Goal: Task Accomplishment & Management: Use online tool/utility

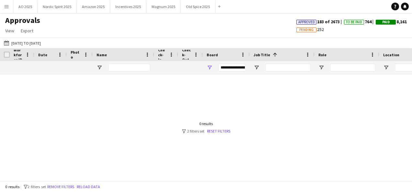
type input "***"
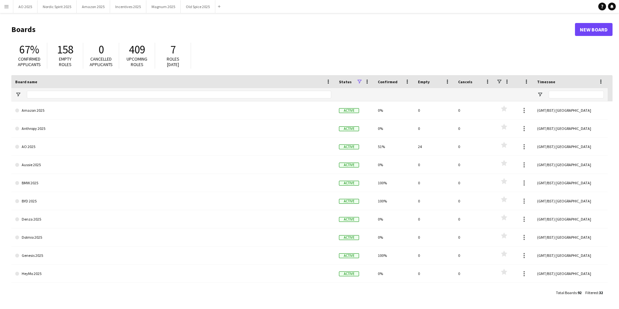
click at [3, 6] on button "Menu" at bounding box center [6, 6] width 13 height 13
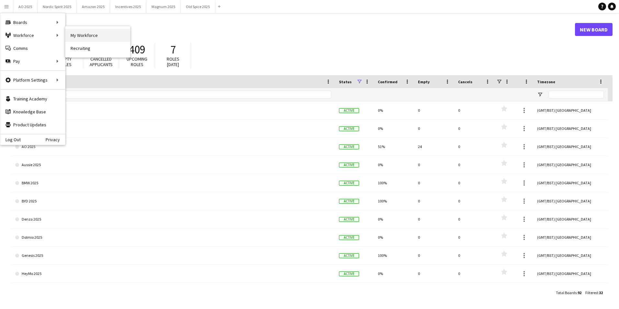
click at [103, 41] on link "My Workforce" at bounding box center [97, 35] width 65 height 13
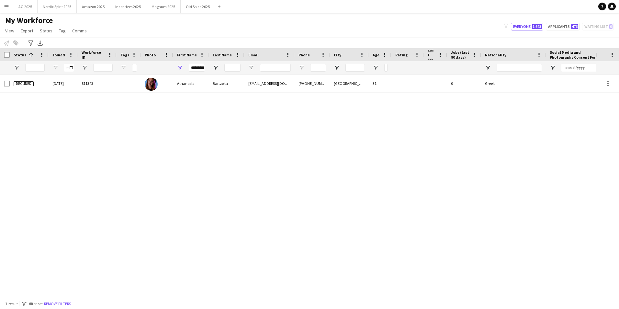
click at [197, 71] on div "*********" at bounding box center [197, 67] width 16 height 13
click at [197, 71] on input "*********" at bounding box center [197, 68] width 16 height 8
type input "*"
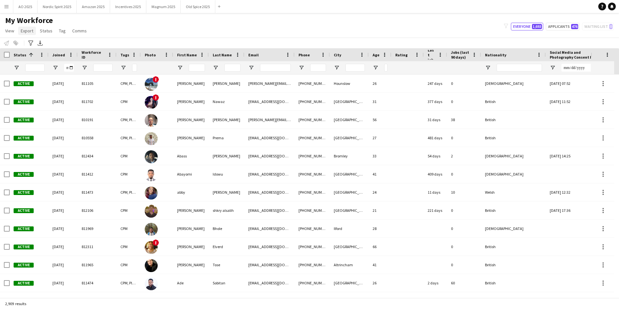
click at [23, 32] on span "Export" at bounding box center [27, 31] width 13 height 6
click at [124, 32] on div "My Workforce View Views Default view Compliance Log New view Update view Delete…" at bounding box center [309, 27] width 619 height 22
click at [28, 44] on icon "Advanced filters" at bounding box center [30, 42] width 5 height 5
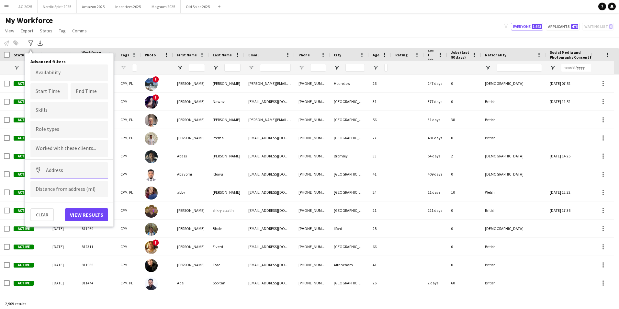
click at [68, 174] on input at bounding box center [69, 170] width 78 height 16
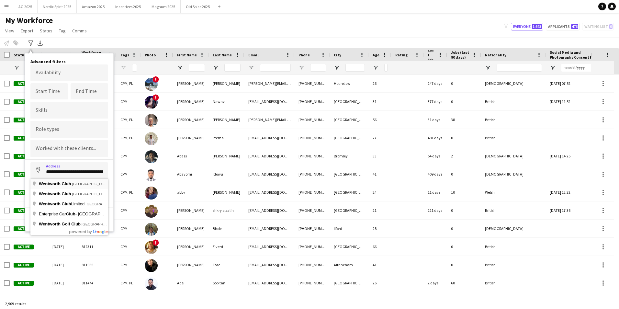
type input "**********"
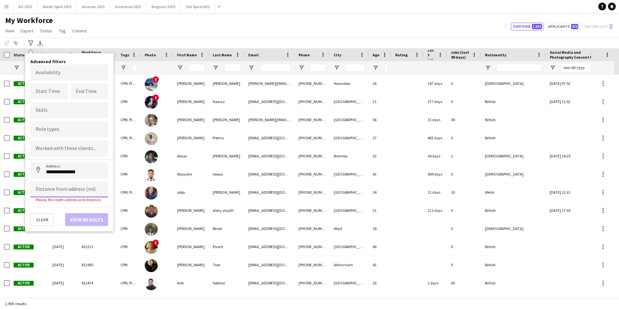
click at [70, 188] on input at bounding box center [69, 189] width 78 height 16
type input "*****"
click at [82, 217] on button "View results" at bounding box center [86, 214] width 43 height 13
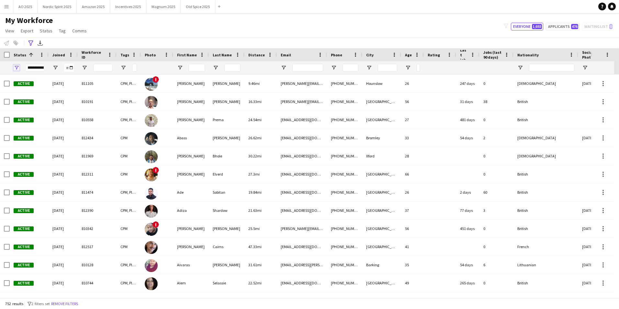
click at [16, 68] on span "Open Filter Menu" at bounding box center [17, 68] width 6 height 6
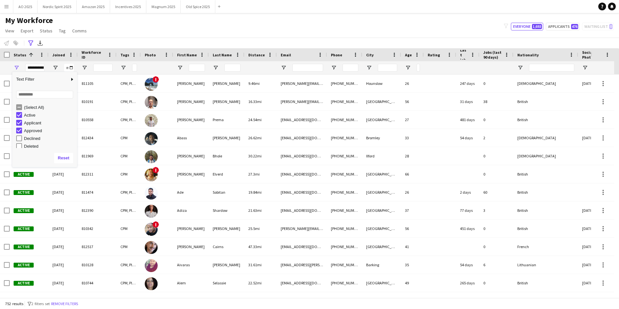
click at [31, 121] on div "Applicant" at bounding box center [49, 122] width 51 height 5
click at [36, 131] on div "Approved" at bounding box center [49, 130] width 51 height 5
click at [76, 122] on div "Column Filter" at bounding box center [76, 119] width 2 height 92
click at [38, 115] on div "In progress" at bounding box center [49, 113] width 51 height 5
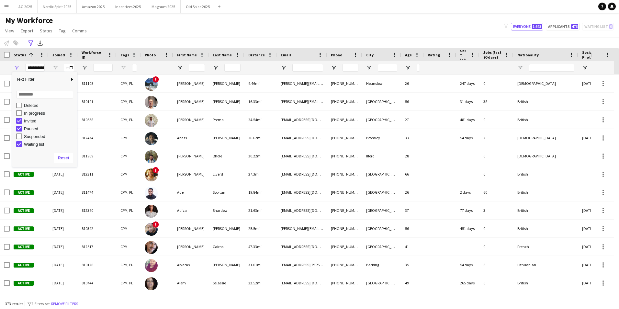
click at [32, 121] on div "Invited" at bounding box center [49, 120] width 51 height 5
click at [29, 130] on div "Paused" at bounding box center [49, 128] width 51 height 5
click at [29, 146] on div "Waiting list" at bounding box center [49, 144] width 51 height 5
type input "**********"
click at [115, 39] on div "**********" at bounding box center [309, 43] width 619 height 11
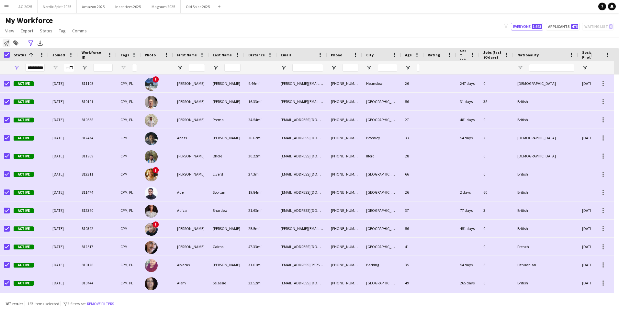
click at [6, 46] on div "Notify workforce" at bounding box center [7, 43] width 8 height 8
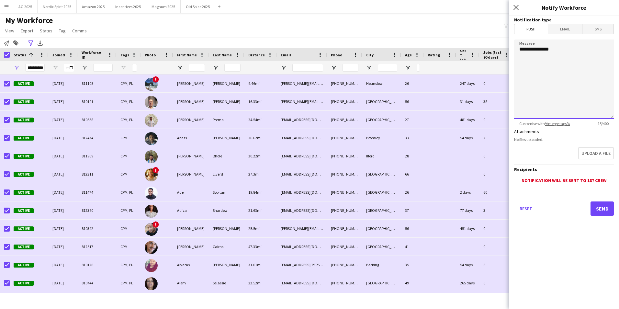
click at [558, 97] on textarea "**********" at bounding box center [564, 78] width 100 height 79
drag, startPoint x: 581, startPoint y: 79, endPoint x: 493, endPoint y: 69, distance: 88.7
click at [493, 69] on body "Menu Boards Boards Boards All jobs Status Workforce Workforce My Workforce Recr…" at bounding box center [309, 154] width 619 height 309
paste textarea "**********"
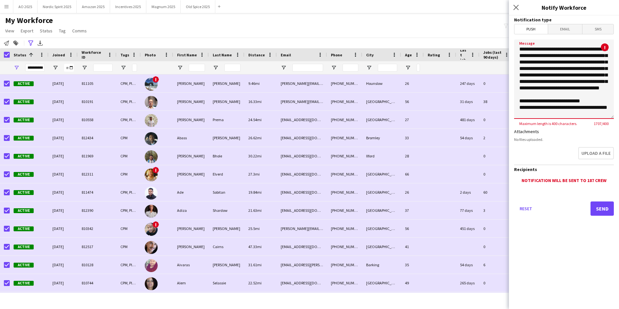
scroll to position [349, 0]
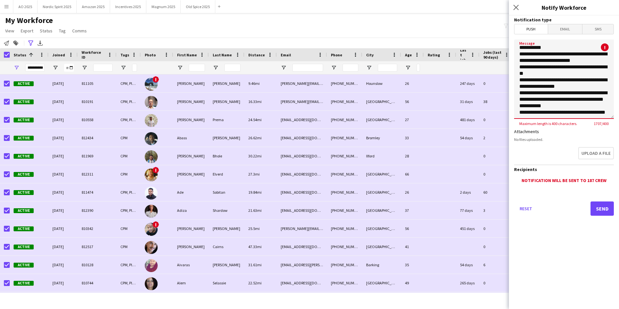
click at [572, 103] on textarea "Message" at bounding box center [564, 78] width 100 height 79
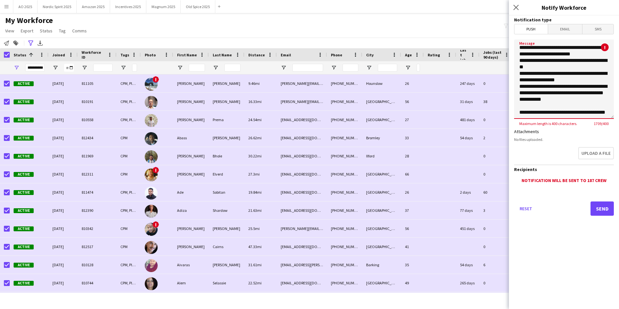
click at [517, 102] on textarea "Message" at bounding box center [564, 78] width 100 height 79
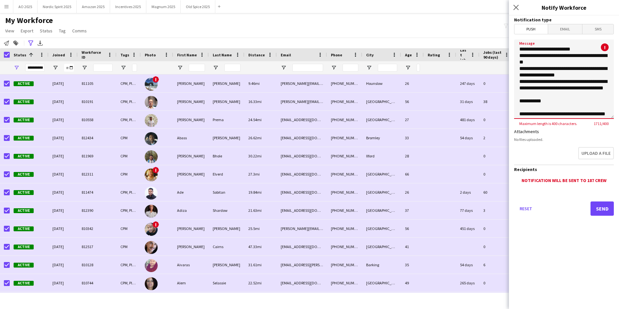
scroll to position [304, 0]
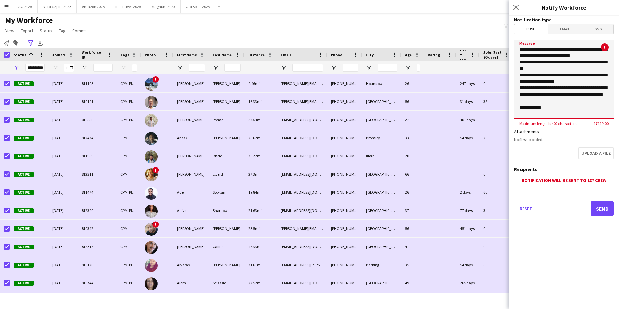
click at [584, 63] on textarea "Message" at bounding box center [564, 78] width 100 height 79
type textarea "**********"
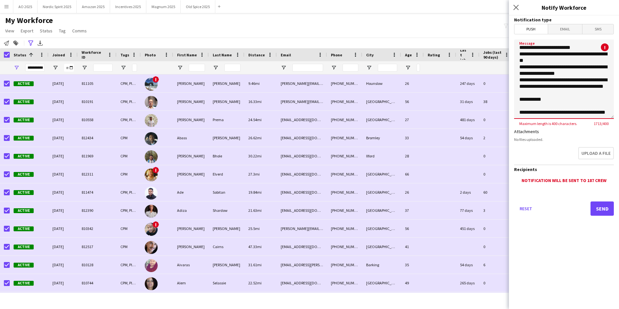
drag, startPoint x: 520, startPoint y: 76, endPoint x: 561, endPoint y: 87, distance: 43.4
click at [563, 108] on textarea "Message" at bounding box center [564, 78] width 100 height 79
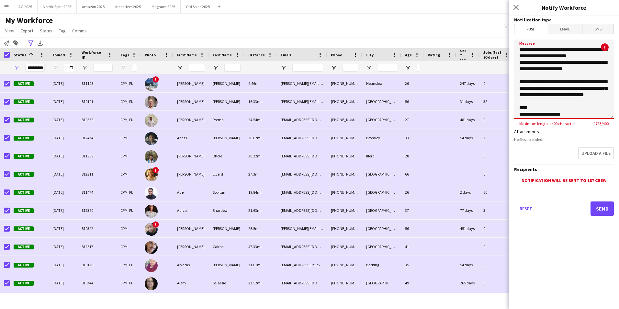
scroll to position [0, 0]
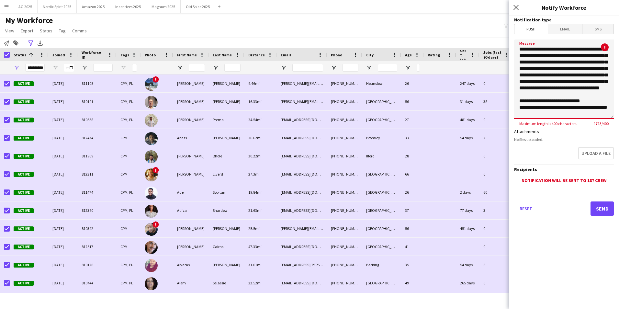
drag, startPoint x: 544, startPoint y: 100, endPoint x: 505, endPoint y: 14, distance: 94.9
click at [505, 14] on body "Menu Boards Boards Boards All jobs Status Workforce Workforce My Workforce Recr…" at bounding box center [309, 154] width 619 height 309
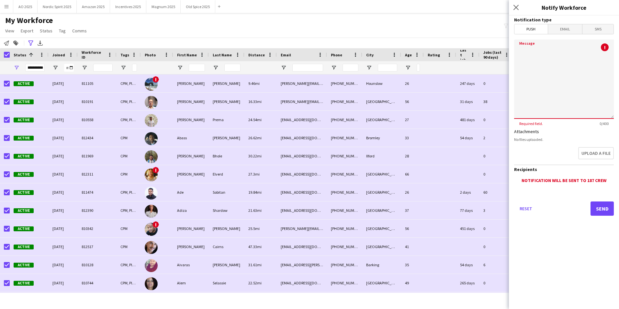
click at [565, 28] on span "Email" at bounding box center [565, 29] width 34 height 10
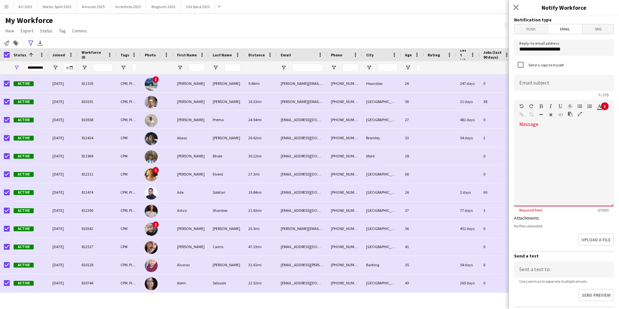
click at [537, 129] on div at bounding box center [564, 168] width 100 height 78
paste div
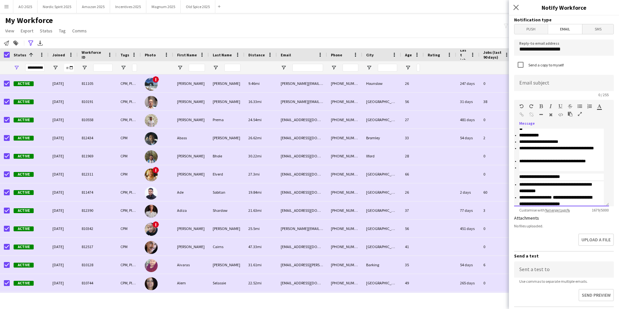
scroll to position [274, 0]
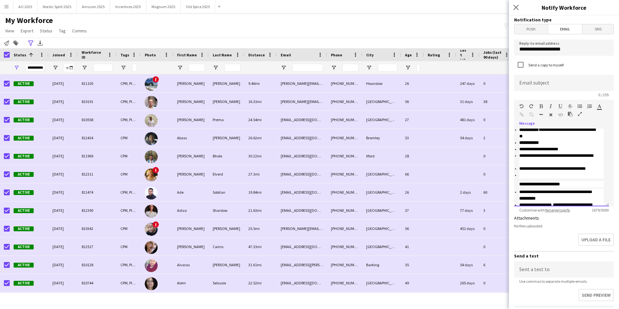
click at [559, 176] on div at bounding box center [561, 175] width 84 height 6
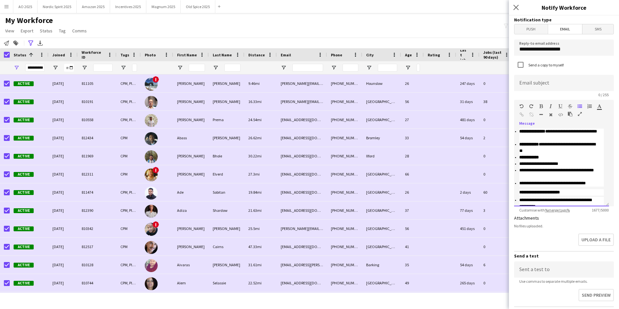
scroll to position [262, 0]
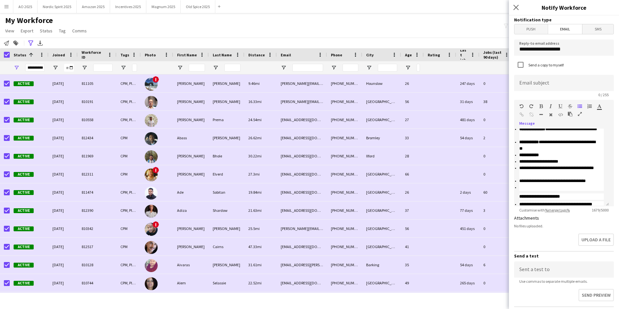
click at [579, 106] on icon "button" at bounding box center [579, 106] width 5 height 5
drag, startPoint x: 573, startPoint y: 193, endPoint x: 515, endPoint y: 188, distance: 58.7
click at [519, 188] on ul "**********" at bounding box center [561, 177] width 84 height 39
click at [579, 106] on icon "button" at bounding box center [579, 106] width 5 height 5
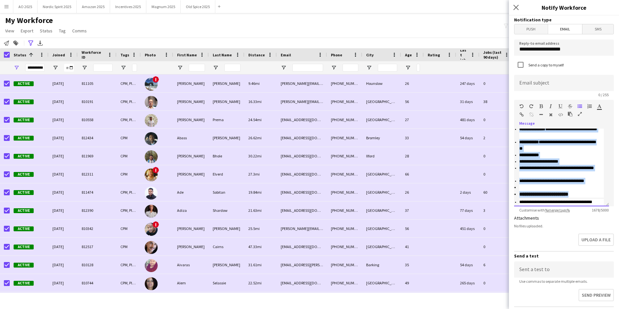
scroll to position [264, 0]
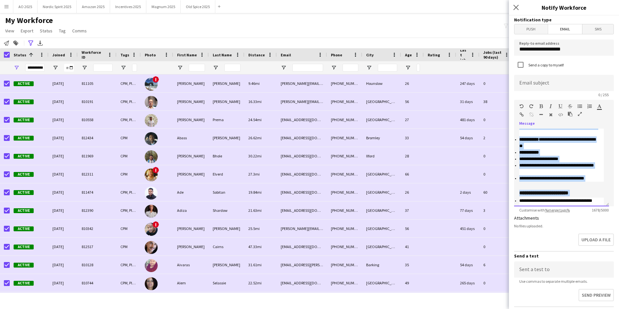
click at [585, 185] on div "**********" at bounding box center [561, 168] width 95 height 78
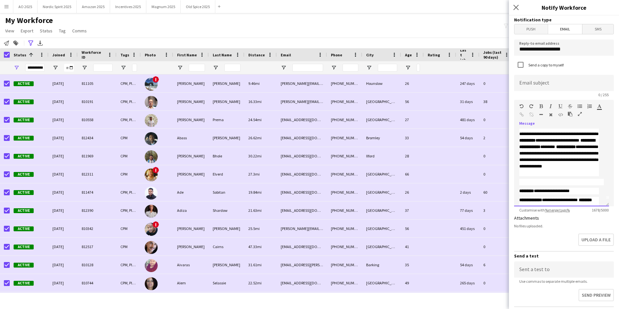
scroll to position [0, 0]
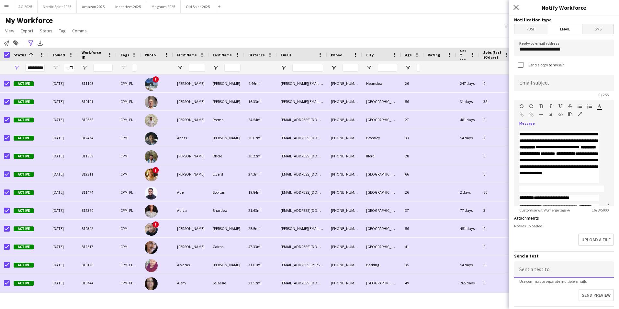
click at [552, 266] on input at bounding box center [564, 269] width 100 height 16
type input "**********"
click at [582, 296] on button "Send preview" at bounding box center [595, 296] width 37 height 14
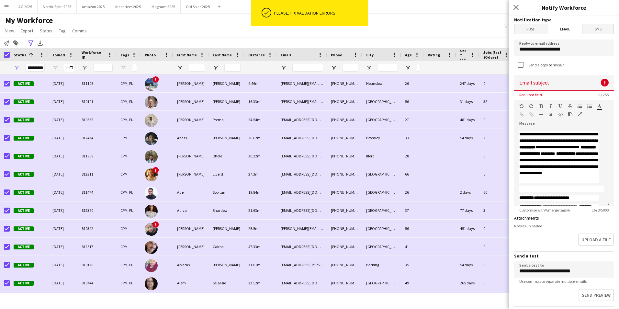
click at [548, 80] on input at bounding box center [564, 83] width 100 height 16
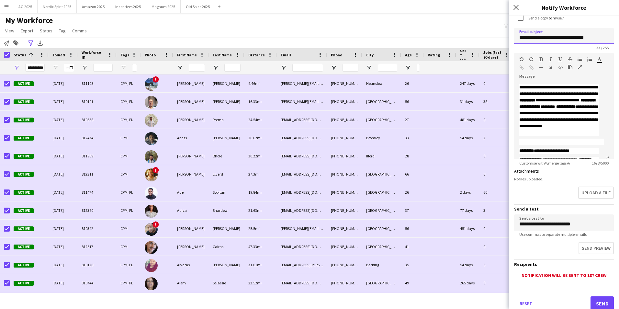
scroll to position [49, 0]
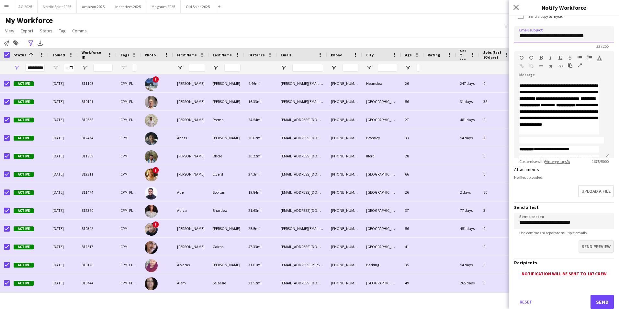
type input "**********"
click at [585, 250] on button "Send preview" at bounding box center [595, 247] width 37 height 14
click at [602, 298] on button "Send" at bounding box center [601, 302] width 23 height 14
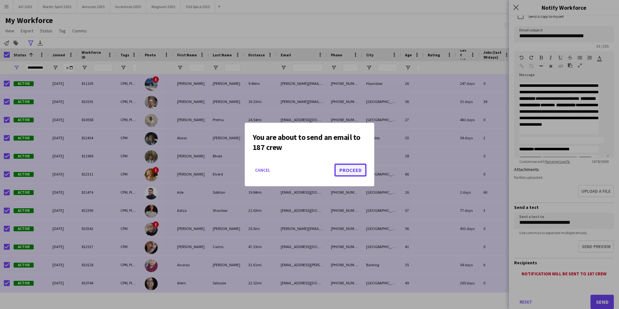
click at [361, 170] on button "Proceed" at bounding box center [350, 169] width 32 height 13
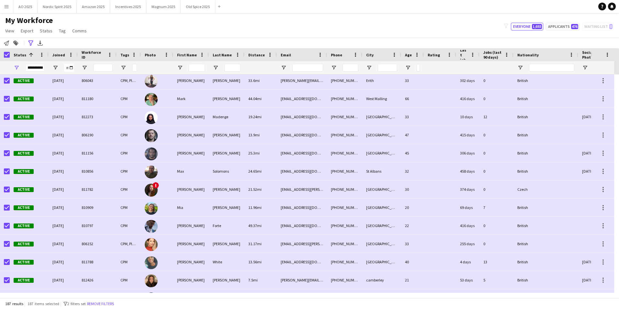
scroll to position [2341, 0]
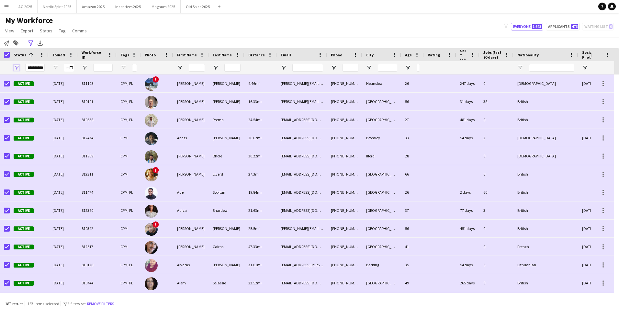
click at [15, 65] on span "Open Filter Menu" at bounding box center [17, 68] width 6 height 6
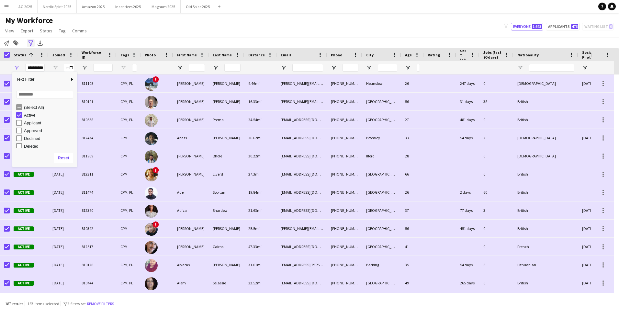
click at [30, 44] on icon "Advanced filters" at bounding box center [30, 42] width 5 height 5
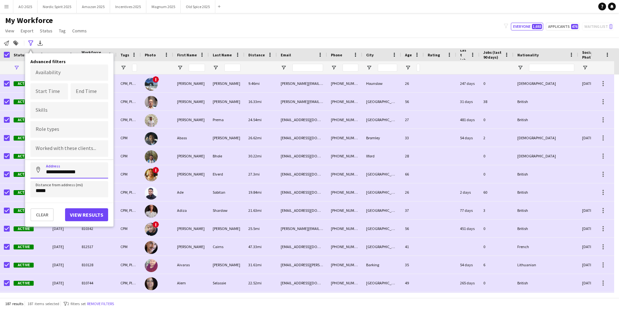
drag, startPoint x: 76, startPoint y: 171, endPoint x: 25, endPoint y: 170, distance: 50.8
click at [25, 170] on div "**********" at bounding box center [69, 139] width 88 height 173
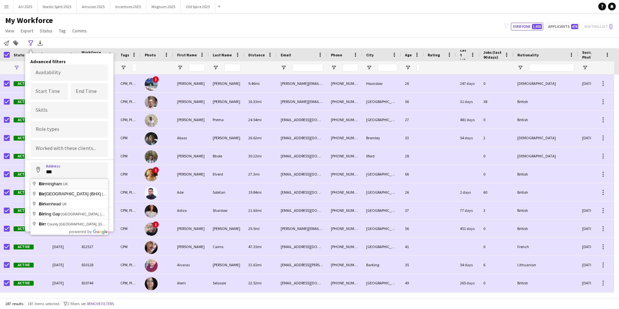
type input "**********"
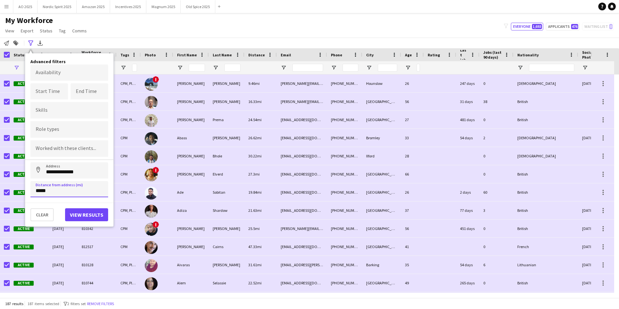
drag, startPoint x: 40, startPoint y: 190, endPoint x: 27, endPoint y: 189, distance: 13.3
click at [27, 189] on div "**********" at bounding box center [69, 139] width 88 height 173
type input "*****"
click at [81, 210] on button "View results" at bounding box center [86, 214] width 43 height 13
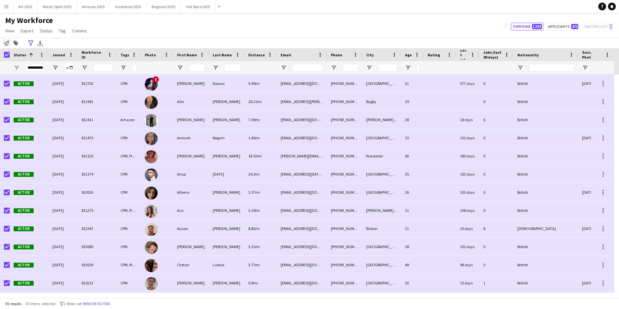
click at [8, 44] on icon "Notify workforce" at bounding box center [6, 42] width 5 height 5
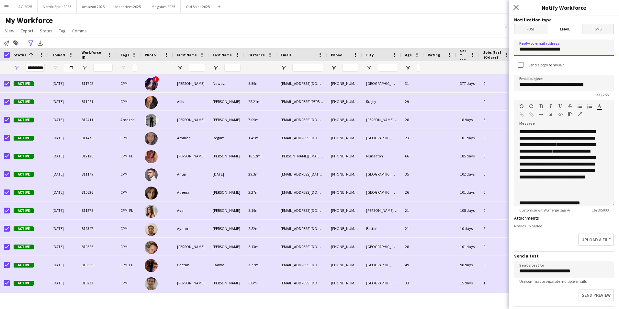
drag, startPoint x: 572, startPoint y: 51, endPoint x: 503, endPoint y: 62, distance: 69.4
click at [503, 62] on body "Menu Boards Boards Boards All jobs Status Workforce Workforce My Workforce Recr…" at bounding box center [309, 154] width 619 height 309
drag, startPoint x: 561, startPoint y: 48, endPoint x: 460, endPoint y: 59, distance: 101.7
click at [460, 59] on body "Menu Boards Boards Boards All jobs Status Workforce Workforce My Workforce Recr…" at bounding box center [309, 154] width 619 height 309
type input "**********"
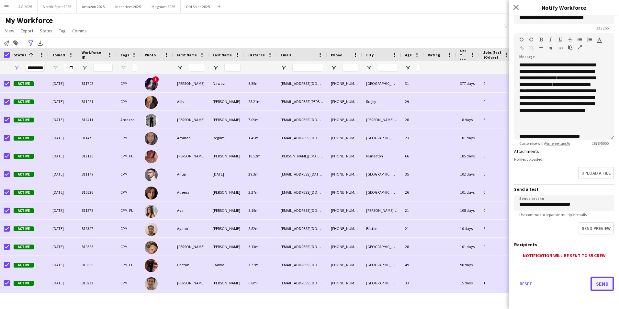
click at [593, 281] on button "Send" at bounding box center [601, 283] width 23 height 14
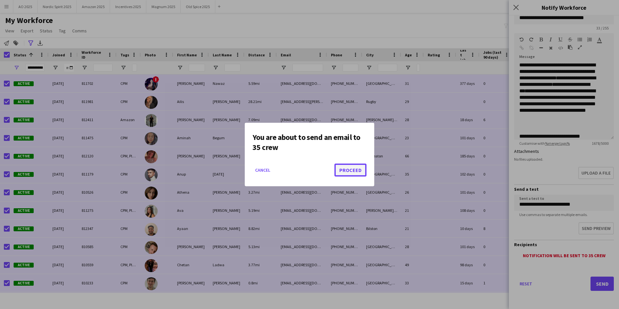
click at [360, 166] on button "Proceed" at bounding box center [350, 169] width 32 height 13
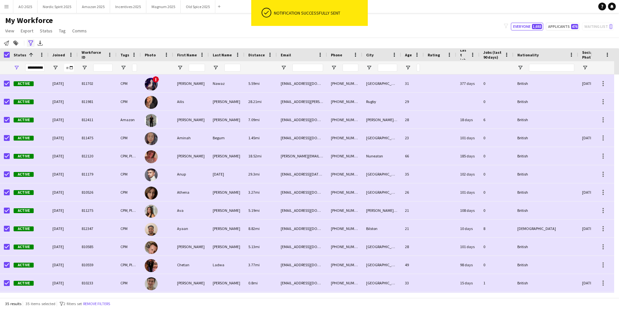
click at [31, 44] on icon "Advanced filters" at bounding box center [30, 42] width 5 height 5
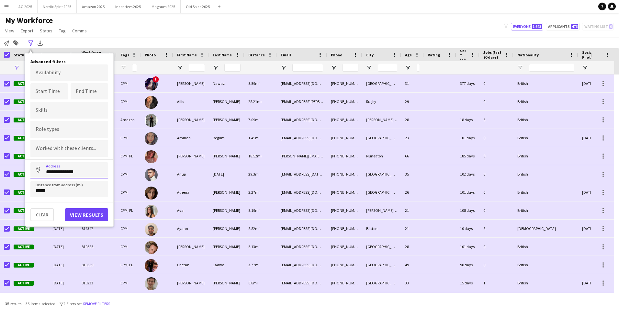
drag, startPoint x: 90, startPoint y: 172, endPoint x: -1, endPoint y: 184, distance: 92.0
click at [0, 184] on html "Menu Boards Boards Boards All jobs Status Workforce Workforce My Workforce Recr…" at bounding box center [309, 154] width 619 height 309
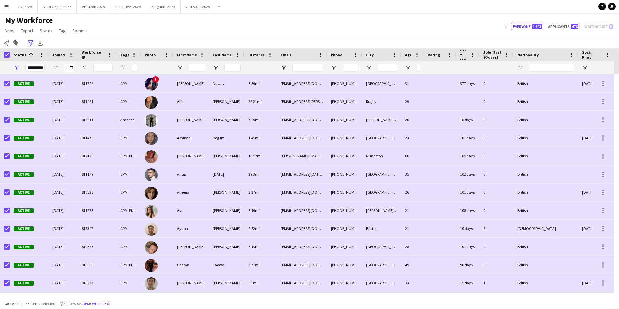
click at [34, 43] on div "Advanced filters" at bounding box center [31, 43] width 8 height 8
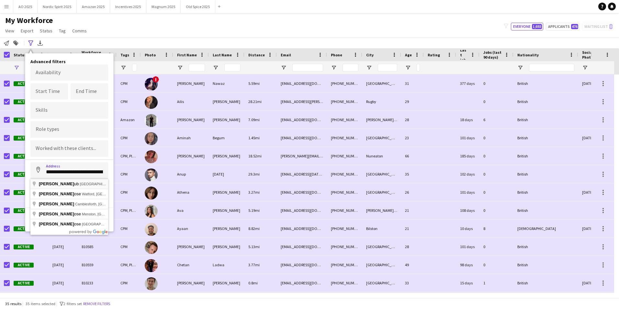
type input "**********"
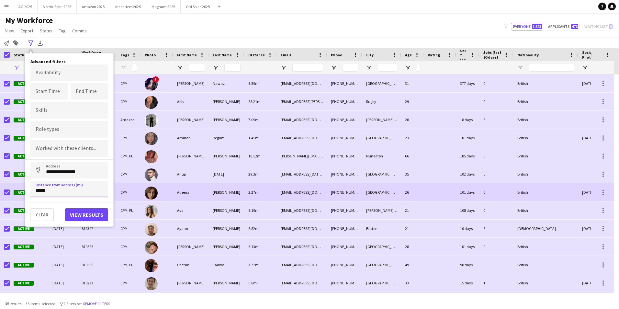
drag, startPoint x: 56, startPoint y: 192, endPoint x: 21, endPoint y: 189, distance: 35.1
click at [21, 189] on main "My Workforce View Views Default view Compliance Log New view Update view Delete…" at bounding box center [309, 156] width 619 height 287
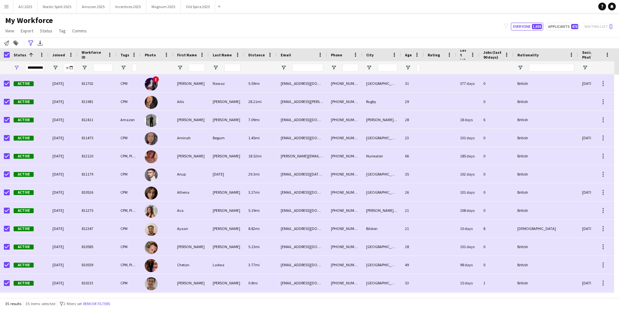
click at [30, 49] on div "Status 1" at bounding box center [29, 54] width 31 height 13
click at [30, 44] on icon at bounding box center [30, 42] width 5 height 5
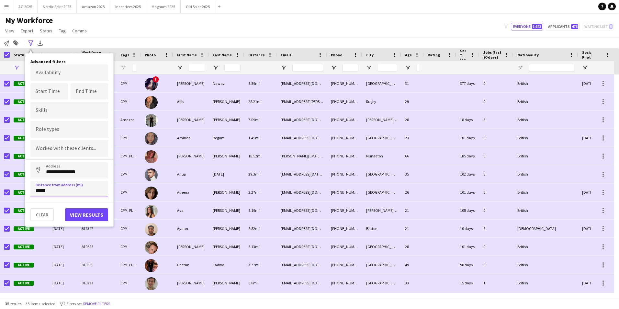
type input "*****"
click at [84, 216] on button "View results" at bounding box center [86, 214] width 43 height 13
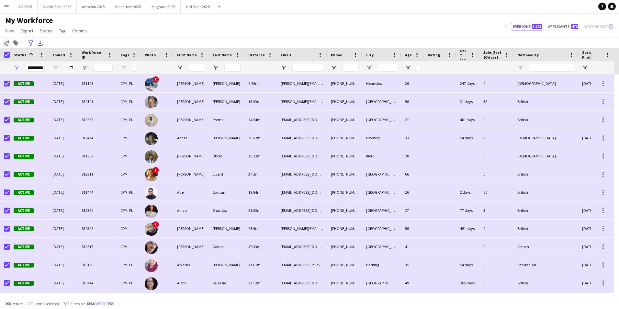
click at [6, 45] on icon at bounding box center [6, 42] width 5 height 5
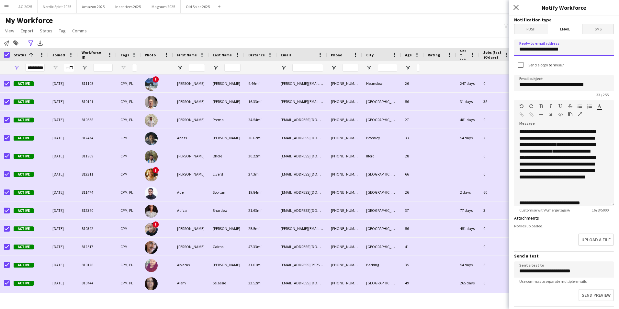
drag, startPoint x: 574, startPoint y: 48, endPoint x: 510, endPoint y: 56, distance: 64.9
click at [510, 56] on form "**********" at bounding box center [564, 196] width 110 height 360
drag, startPoint x: 551, startPoint y: 52, endPoint x: 479, endPoint y: 62, distance: 72.6
click at [480, 63] on body "Menu Boards Boards Boards All jobs Status Workforce Workforce My Workforce Recr…" at bounding box center [309, 154] width 619 height 309
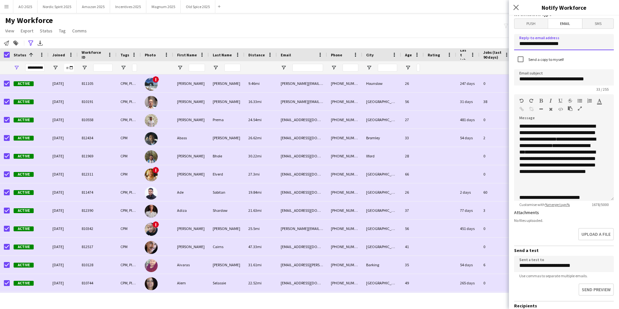
scroll to position [0, 0]
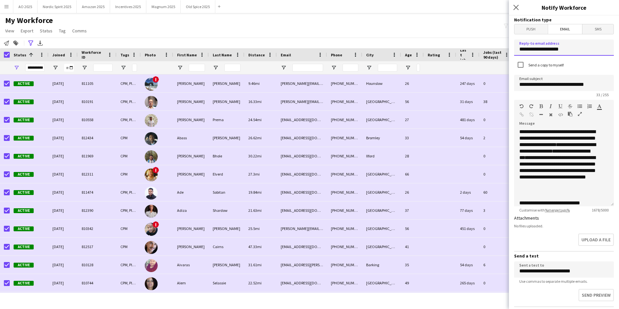
drag, startPoint x: 535, startPoint y: 49, endPoint x: 459, endPoint y: 51, distance: 75.8
click at [459, 51] on body "Menu Boards Boards Boards All jobs Status Workforce Workforce My Workforce Recr…" at bounding box center [309, 154] width 619 height 309
type input "**********"
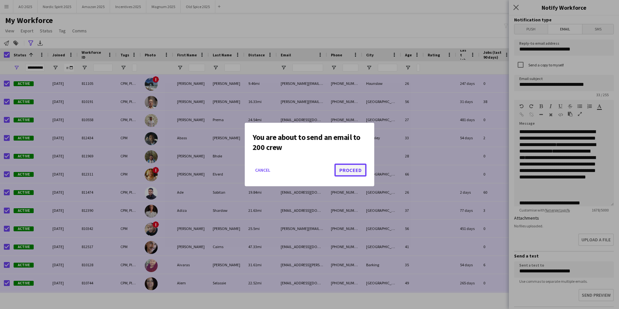
click at [349, 169] on button "Proceed" at bounding box center [350, 169] width 32 height 13
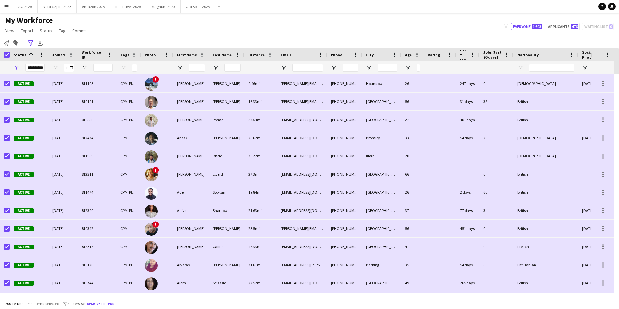
click at [156, 23] on div "My Workforce View Views Default view Compliance Log New view Update view Delete…" at bounding box center [309, 27] width 619 height 22
click at [56, 9] on button "Nordic Spirit 2025 Close" at bounding box center [57, 6] width 39 height 13
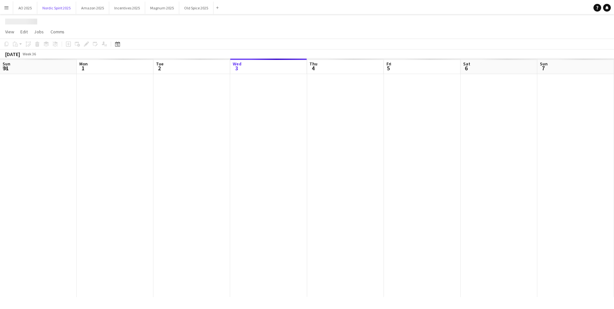
scroll to position [0, 155]
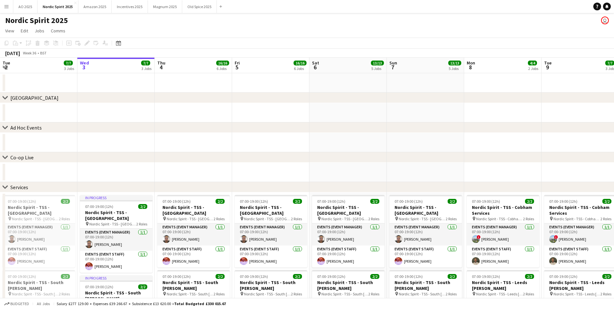
click at [195, 176] on app-date-cell at bounding box center [193, 171] width 77 height 19
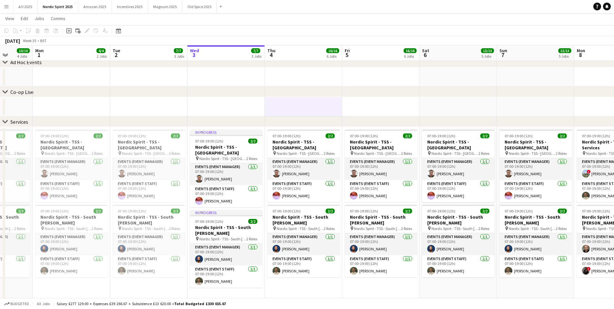
scroll to position [0, 180]
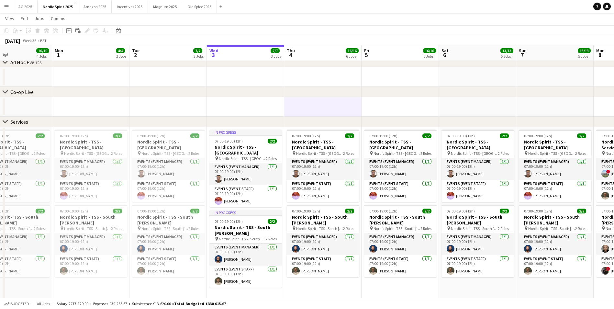
click at [310, 295] on app-date-cell "07:00-19:00 (12h) 2/2 Nordic Spirit - TSS - [GEOGRAPHIC_DATA] pin Nordic Spirit…" at bounding box center [322, 214] width 77 height 174
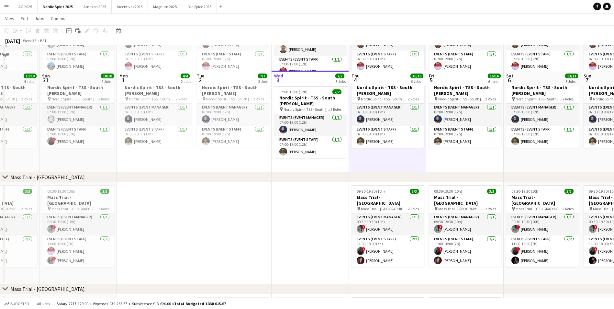
scroll to position [259, 0]
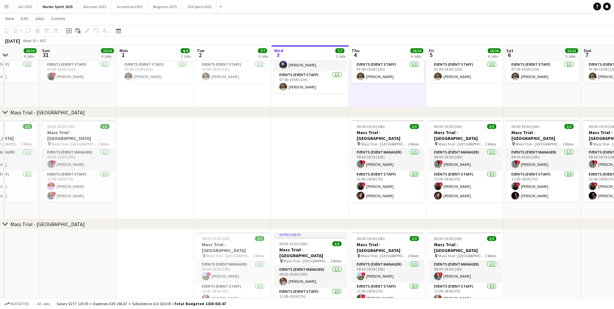
click at [247, 174] on app-date-cell at bounding box center [232, 168] width 77 height 102
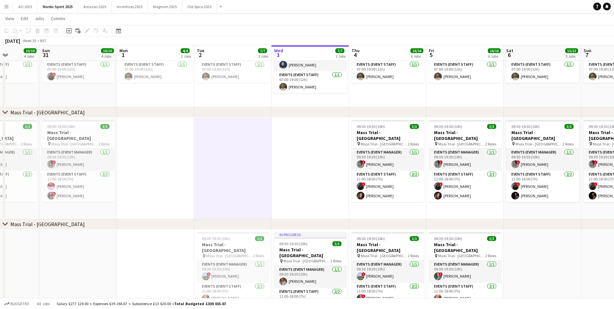
click at [232, 145] on app-date-cell at bounding box center [232, 168] width 77 height 102
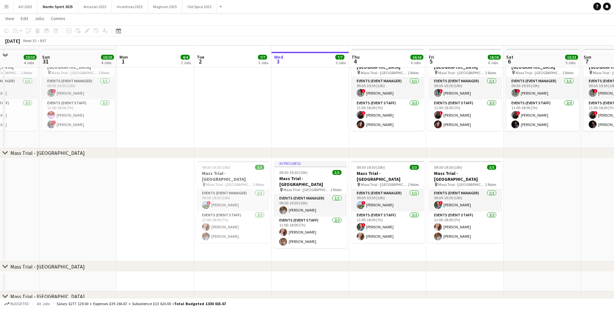
scroll to position [337, 0]
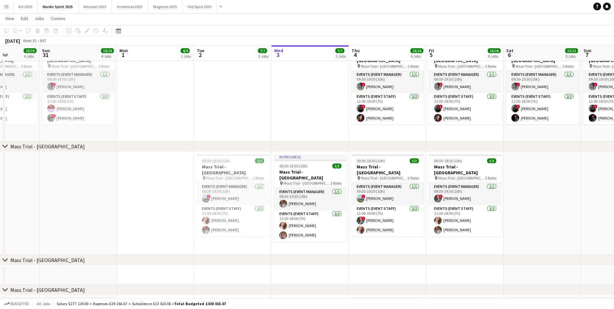
click at [171, 186] on app-date-cell at bounding box center [155, 203] width 77 height 103
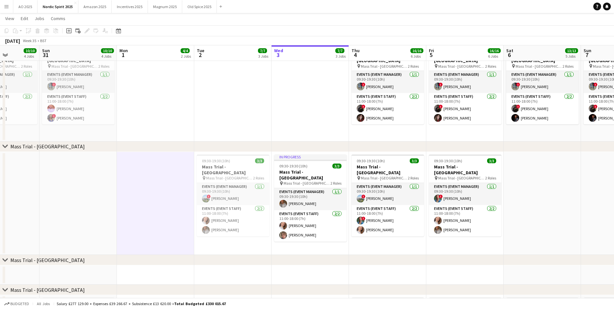
click at [78, 177] on app-calendar-viewport "Thu 28 14/14 5 Jobs Fri 29 13/13 5 Jobs Sat 30 10/10 4 Jobs Sun 31 10/10 4 Jobs…" at bounding box center [307, 155] width 614 height 932
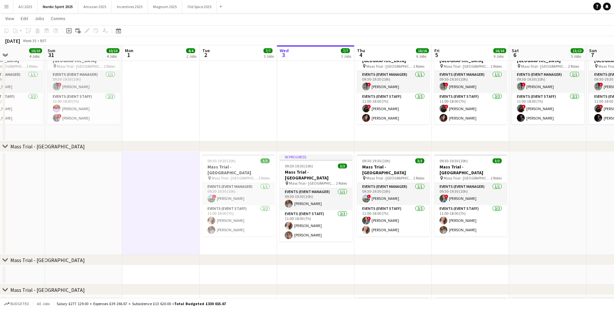
click at [86, 176] on app-date-cell at bounding box center [83, 203] width 77 height 103
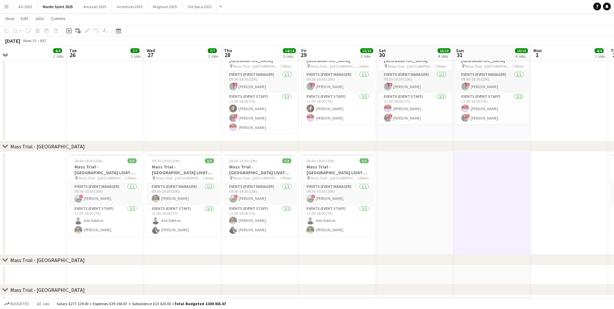
scroll to position [0, 160]
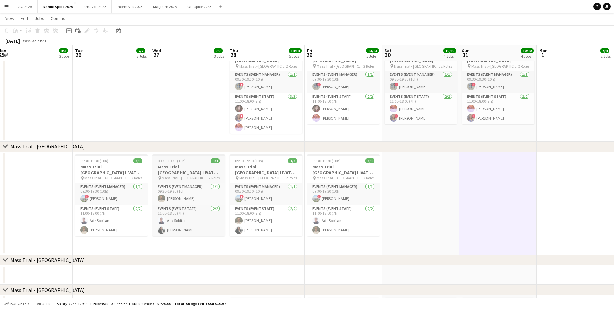
click at [189, 169] on h3 "Mass Trial - [GEOGRAPHIC_DATA] LIVAT Hammersmith" at bounding box center [188, 170] width 73 height 12
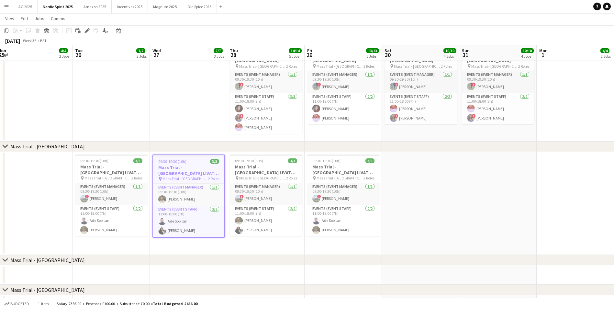
click at [173, 244] on app-date-cell "09:30-19:30 (10h) 3/3 Mass Trial - [GEOGRAPHIC_DATA] LIVAT Hammersmith pin Mass…" at bounding box center [188, 203] width 77 height 103
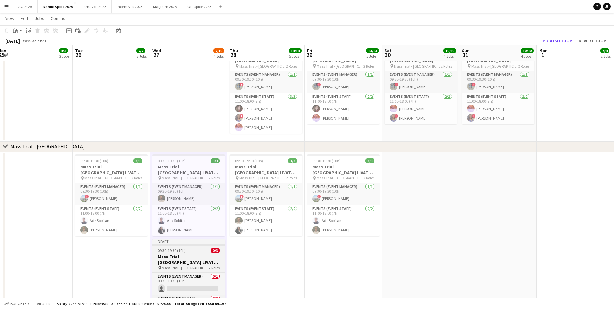
click at [186, 261] on h3 "Mass Trial - [GEOGRAPHIC_DATA] LIVAT Hammersmith" at bounding box center [188, 259] width 73 height 12
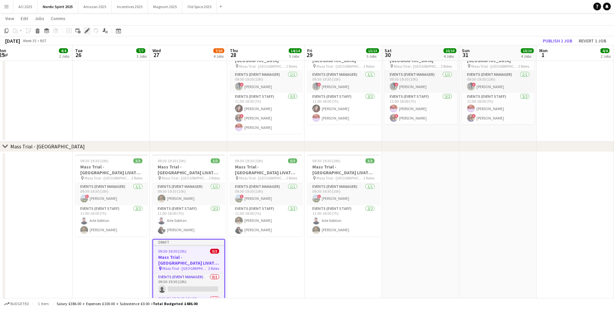
click at [87, 32] on icon at bounding box center [87, 31] width 4 height 4
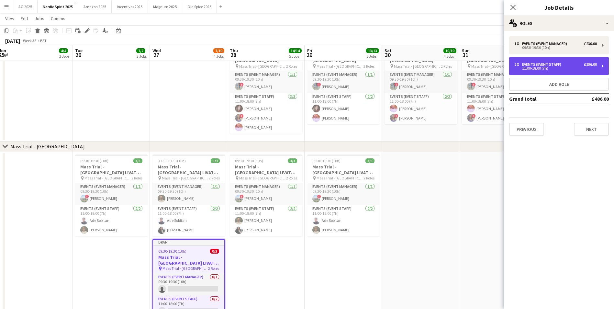
click at [554, 63] on div "Events (Event Staff)" at bounding box center [543, 64] width 42 height 5
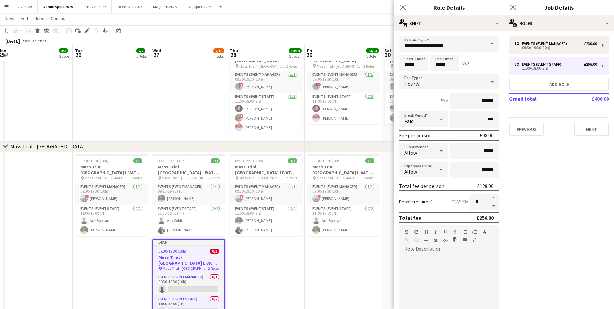
click at [465, 48] on input "**********" at bounding box center [449, 44] width 100 height 16
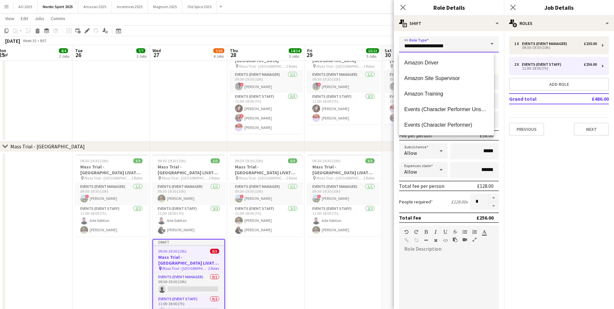
scroll to position [96, 0]
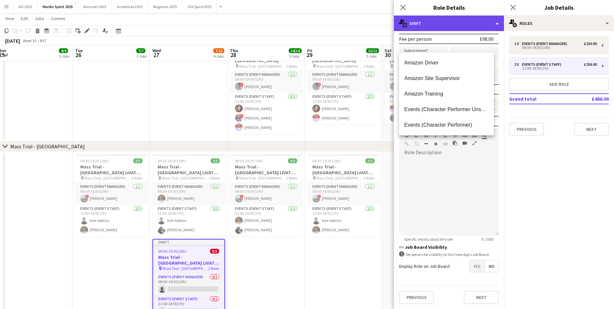
click at [474, 26] on div "multiple-actions-text Shift" at bounding box center [449, 24] width 110 height 16
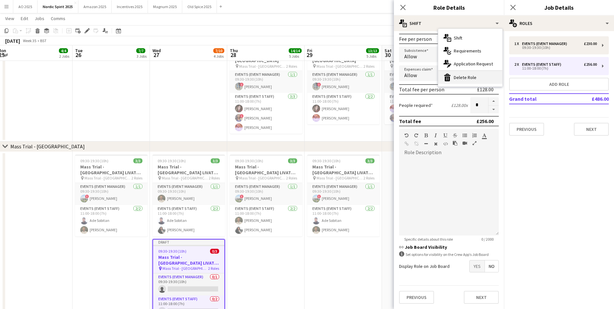
click at [464, 75] on div "bin-2 Delete Role" at bounding box center [470, 77] width 64 height 13
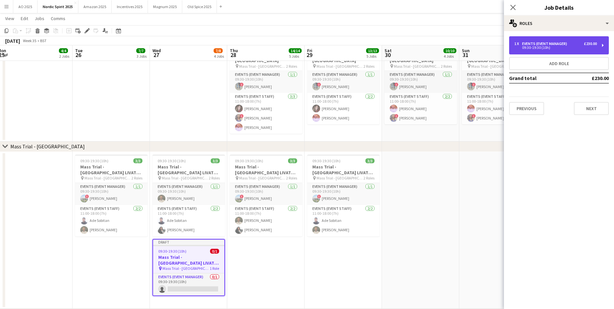
click at [535, 48] on div "09:30-19:30 (10h)" at bounding box center [555, 47] width 83 height 3
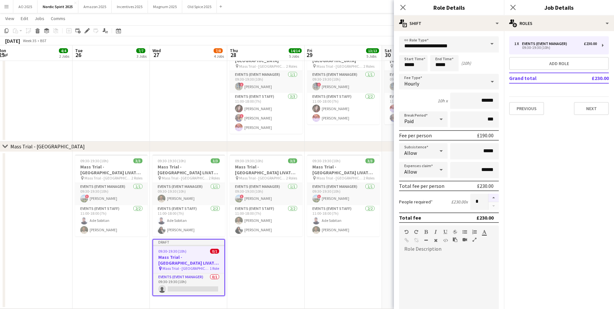
click at [492, 199] on button "button" at bounding box center [493, 198] width 10 height 8
type input "*"
click at [409, 64] on input "*****" at bounding box center [413, 63] width 28 height 16
click at [408, 55] on div at bounding box center [406, 52] width 13 height 6
click at [420, 74] on div at bounding box center [419, 74] width 13 height 6
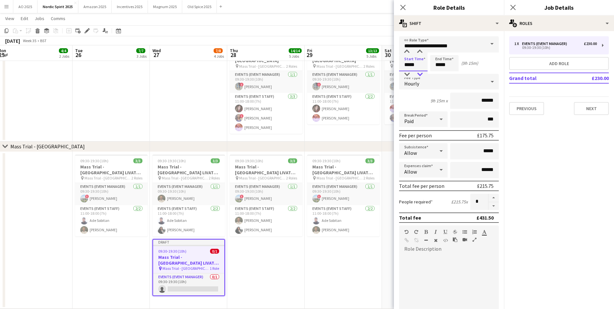
type input "*****"
click at [420, 74] on div at bounding box center [419, 74] width 13 height 6
click at [439, 64] on input "*****" at bounding box center [444, 63] width 28 height 16
click at [440, 74] on div at bounding box center [437, 74] width 13 height 6
click at [454, 72] on div at bounding box center [450, 74] width 13 height 6
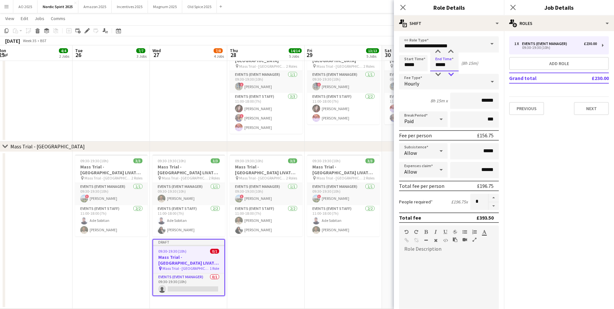
type input "*****"
click at [454, 72] on div at bounding box center [450, 74] width 13 height 6
click at [417, 147] on div "Allow" at bounding box center [417, 151] width 36 height 16
click at [424, 186] on span "Don't allow" at bounding box center [422, 185] width 36 height 6
click at [437, 170] on icon at bounding box center [441, 169] width 8 height 13
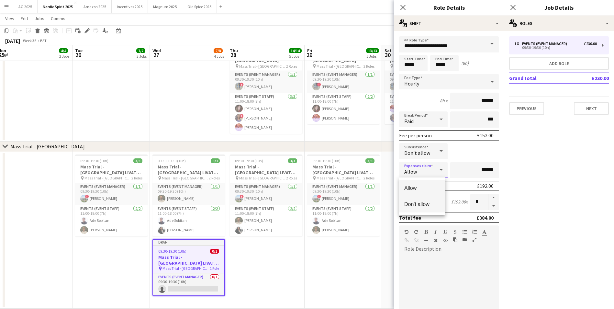
click at [425, 207] on span "Don't allow" at bounding box center [422, 204] width 36 height 6
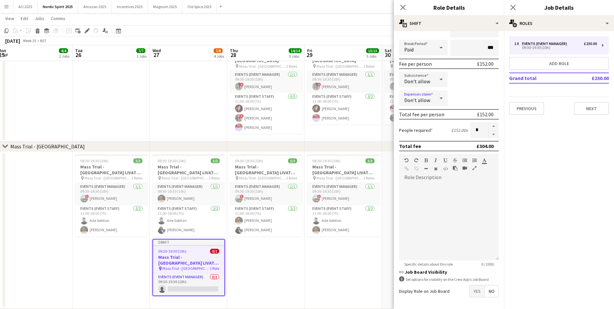
scroll to position [80, 0]
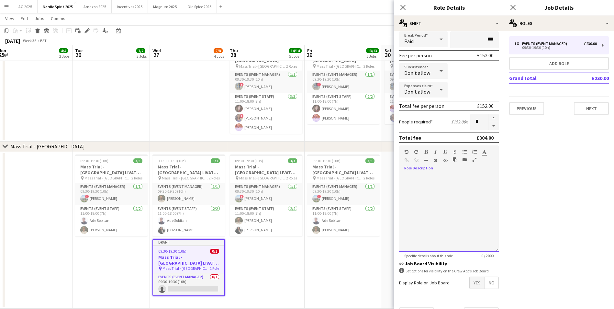
drag, startPoint x: 494, startPoint y: 218, endPoint x: 487, endPoint y: 258, distance: 40.7
click at [488, 248] on form "**********" at bounding box center [449, 140] width 110 height 369
click at [485, 287] on span "No" at bounding box center [492, 283] width 14 height 12
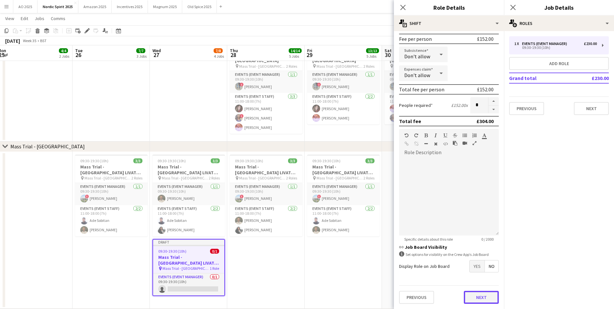
click at [486, 300] on button "Next" at bounding box center [481, 297] width 35 height 13
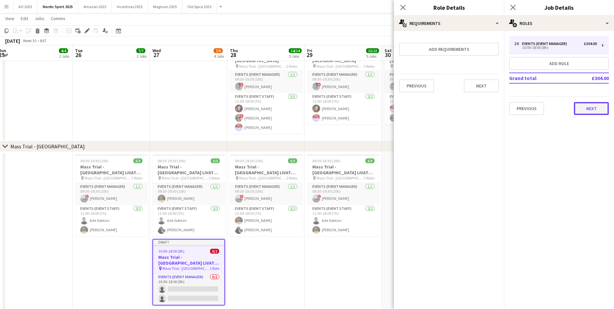
click at [585, 112] on button "Next" at bounding box center [591, 108] width 35 height 13
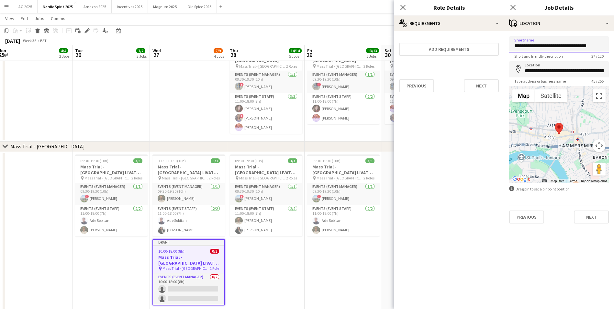
drag, startPoint x: 558, startPoint y: 45, endPoint x: 613, endPoint y: 45, distance: 55.0
click at [613, 45] on form "**********" at bounding box center [559, 129] width 110 height 187
drag, startPoint x: 518, startPoint y: 45, endPoint x: 490, endPoint y: 46, distance: 28.5
click at [490, 47] on body "Menu Boards Boards Boards All jobs Status Workforce Workforce My Workforce Recr…" at bounding box center [307, 185] width 614 height 1044
type input "**********"
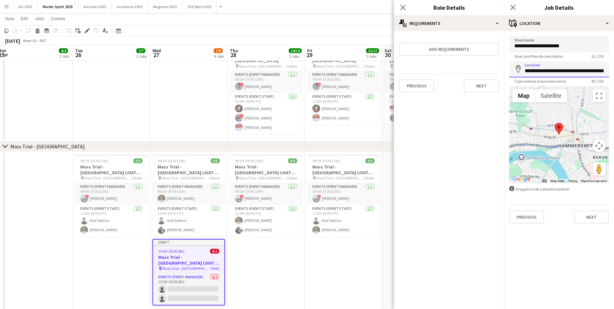
scroll to position [0, 27]
drag, startPoint x: 547, startPoint y: 61, endPoint x: 669, endPoint y: 56, distance: 122.5
click at [614, 56] on html "Menu Boards Boards Boards All jobs Status Workforce Workforce My Workforce Recr…" at bounding box center [307, 185] width 614 height 1044
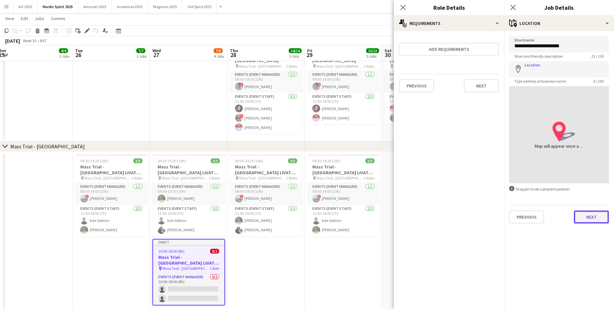
click at [589, 219] on button "Next" at bounding box center [591, 216] width 35 height 13
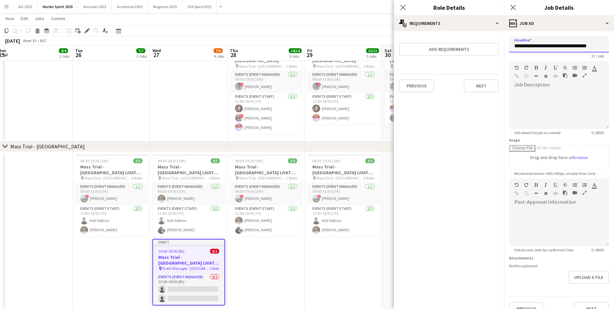
scroll to position [0, 2]
drag, startPoint x: 511, startPoint y: 45, endPoint x: 647, endPoint y: 46, distance: 135.3
click at [614, 46] on html "Menu Boards Boards Boards All jobs Status Workforce Workforce My Workforce Recr…" at bounding box center [307, 185] width 614 height 1044
type input "**********"
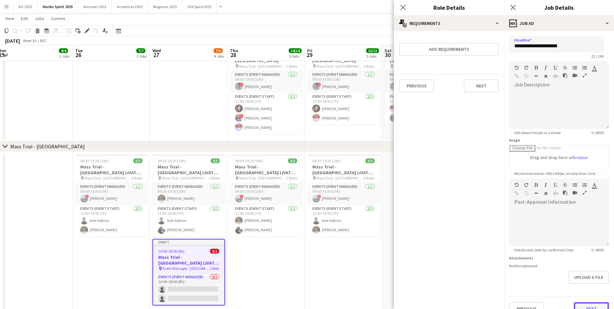
click at [588, 306] on button "Next" at bounding box center [591, 308] width 35 height 13
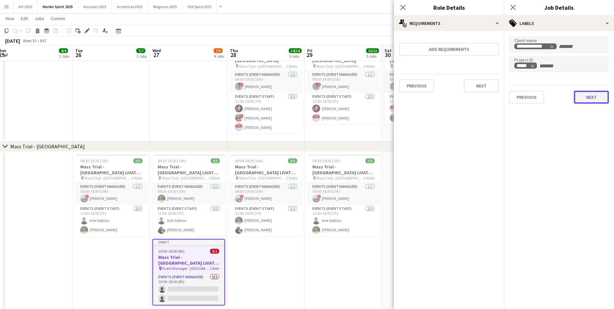
click at [583, 95] on button "Next" at bounding box center [591, 97] width 35 height 13
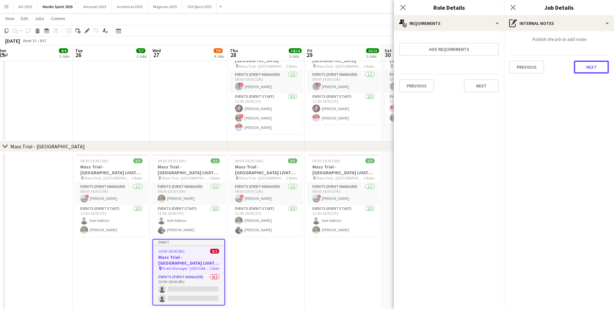
drag, startPoint x: 589, startPoint y: 66, endPoint x: 590, endPoint y: 81, distance: 14.3
click at [589, 66] on button "Next" at bounding box center [591, 67] width 35 height 13
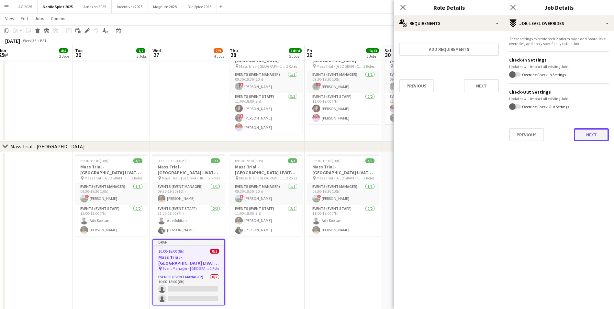
click at [587, 137] on button "Next" at bounding box center [591, 134] width 35 height 13
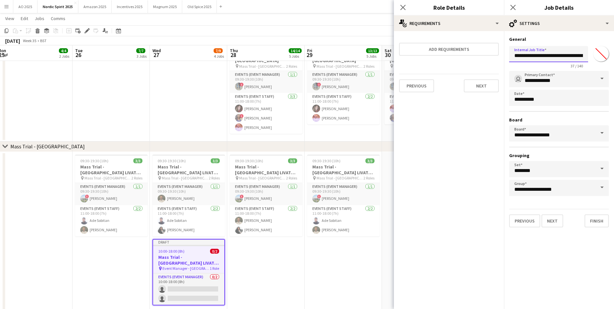
scroll to position [0, 18]
drag, startPoint x: 515, startPoint y: 57, endPoint x: 603, endPoint y: 61, distance: 88.1
click at [603, 61] on div "**********" at bounding box center [559, 55] width 100 height 25
type input "**********"
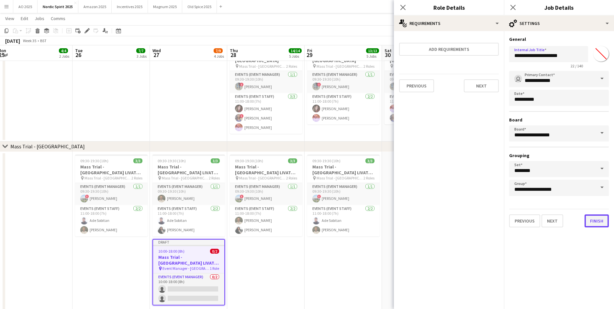
click at [594, 217] on button "Finish" at bounding box center [597, 220] width 24 height 13
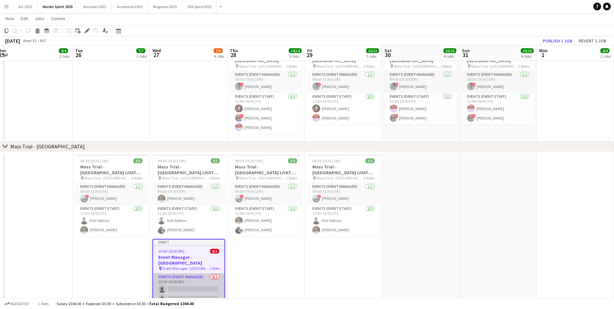
click at [200, 287] on app-card-role "Events (Event Manager) 0/2 10:00-18:00 (8h) single-neutral-actions single-neutr…" at bounding box center [188, 288] width 71 height 31
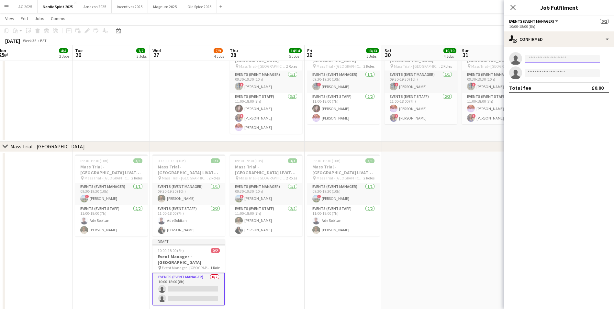
click at [537, 59] on input at bounding box center [562, 59] width 75 height 8
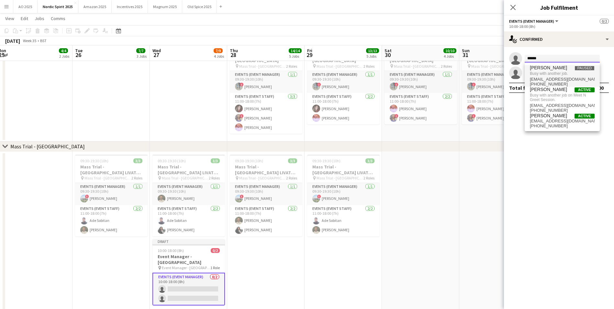
type input "******"
click at [551, 84] on span "[PHONE_NUMBER]" at bounding box center [562, 84] width 65 height 5
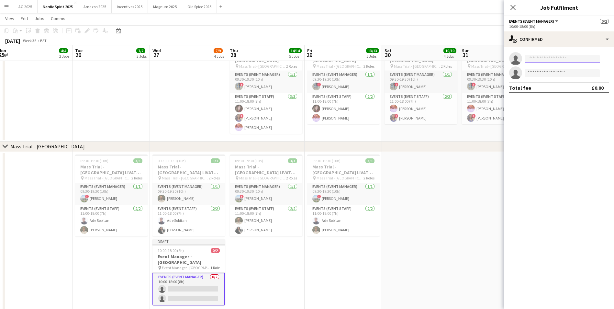
click at [549, 60] on input at bounding box center [562, 59] width 75 height 8
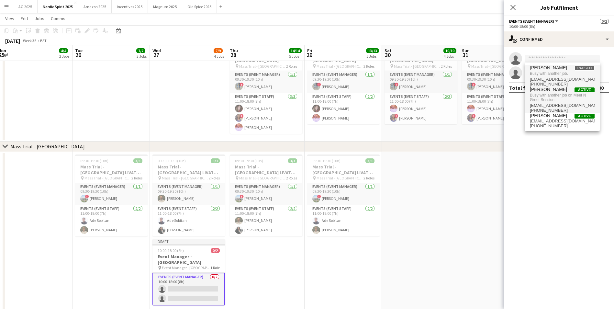
click at [550, 94] on span "Busy with another job on Meet N Greet Session." at bounding box center [562, 97] width 65 height 11
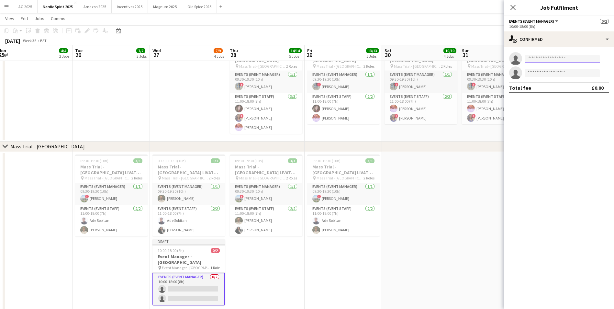
click at [539, 58] on input at bounding box center [562, 59] width 75 height 8
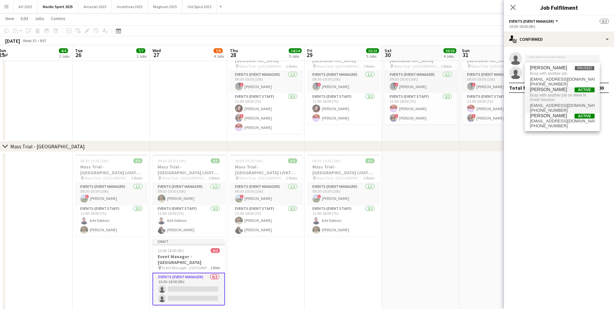
click at [584, 90] on span "Active" at bounding box center [585, 89] width 20 height 5
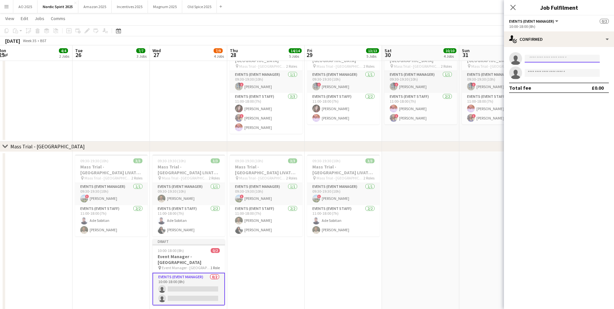
click at [552, 63] on app-invite-slot "single-neutral-actions" at bounding box center [559, 58] width 110 height 13
click at [549, 60] on input at bounding box center [562, 59] width 75 height 8
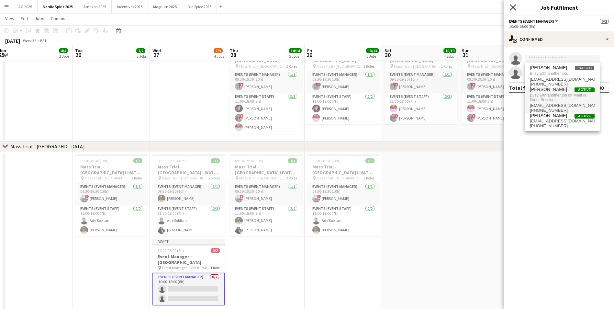
click at [511, 10] on icon at bounding box center [513, 7] width 6 height 6
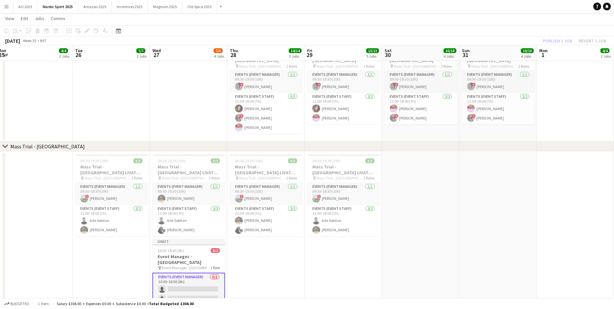
click at [5, 10] on button "Menu" at bounding box center [6, 6] width 13 height 13
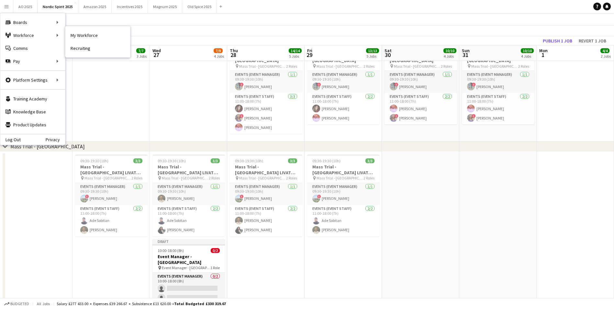
drag, startPoint x: 86, startPoint y: 38, endPoint x: 163, endPoint y: 86, distance: 90.9
click at [86, 38] on link "My Workforce" at bounding box center [97, 35] width 65 height 13
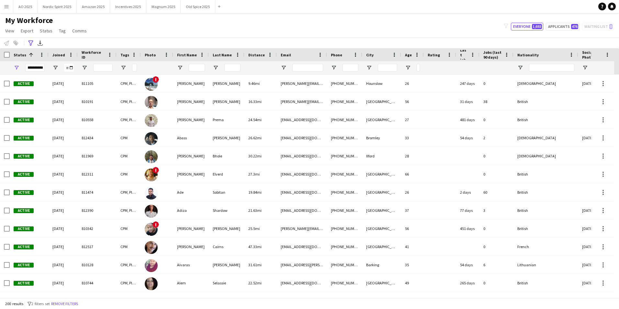
drag, startPoint x: 4, startPoint y: 9, endPoint x: 6, endPoint y: 12, distance: 4.0
click at [5, 9] on app-icon "Menu" at bounding box center [6, 6] width 5 height 5
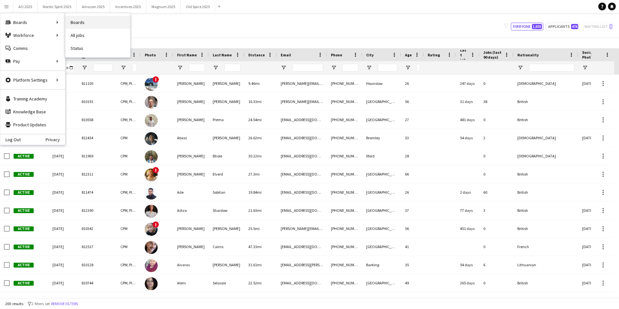
click at [87, 22] on link "Boards" at bounding box center [97, 22] width 65 height 13
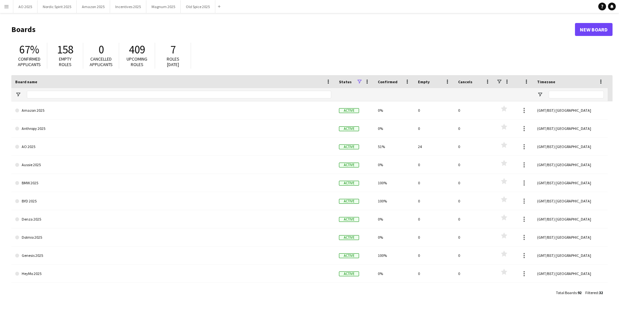
click at [111, 291] on div "Total Boards : 92 Filtered : 32" at bounding box center [311, 292] width 601 height 13
click at [51, 8] on button "Nordic Spirit 2025 Close" at bounding box center [57, 6] width 39 height 13
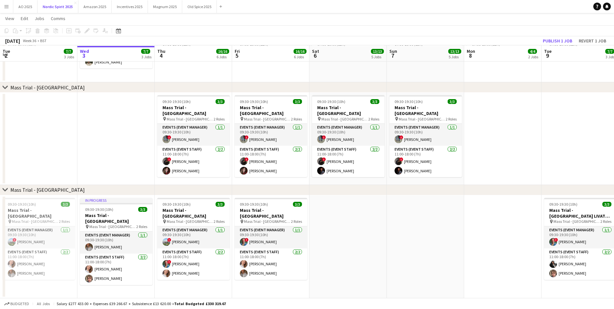
scroll to position [285, 0]
click at [143, 148] on app-date-cell at bounding box center [115, 138] width 77 height 92
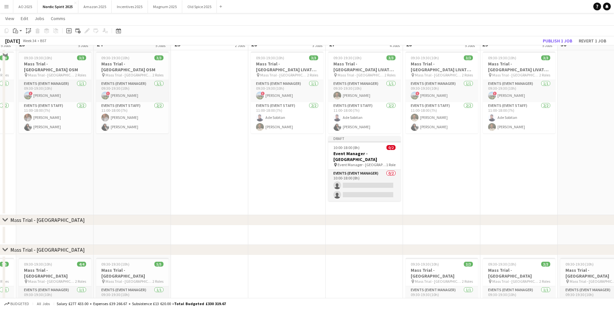
scroll to position [429, 0]
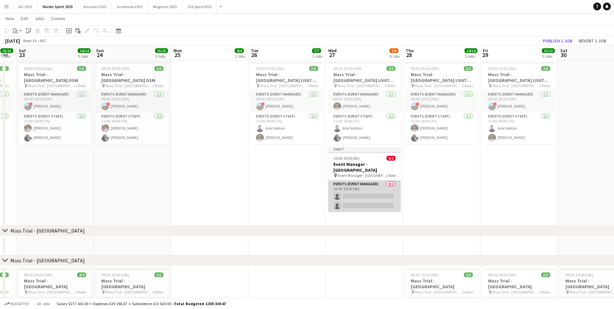
click at [364, 201] on app-card-role "Events (Event Manager) 0/2 10:00-18:00 (8h) single-neutral-actions single-neutr…" at bounding box center [364, 195] width 73 height 31
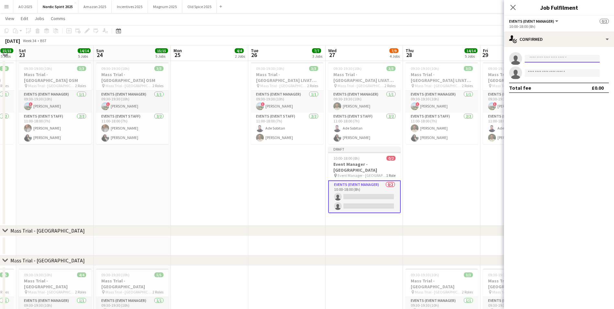
click at [542, 59] on input at bounding box center [562, 59] width 75 height 8
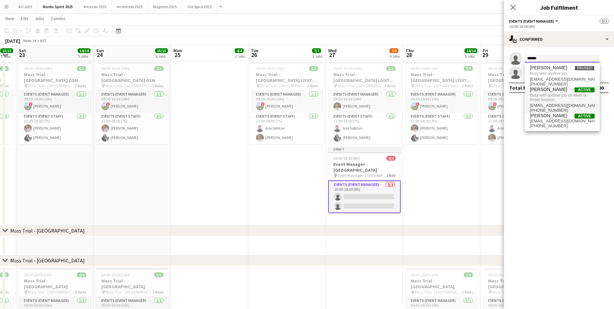
type input "******"
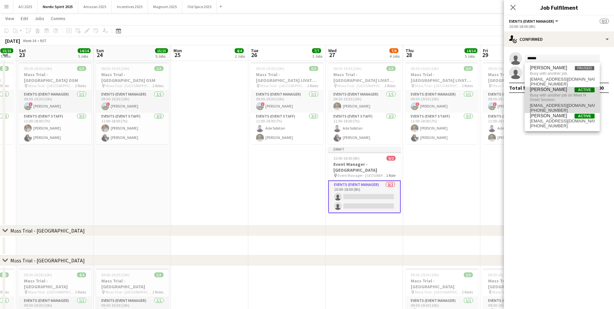
click at [548, 89] on span "[PERSON_NAME]" at bounding box center [548, 90] width 37 height 6
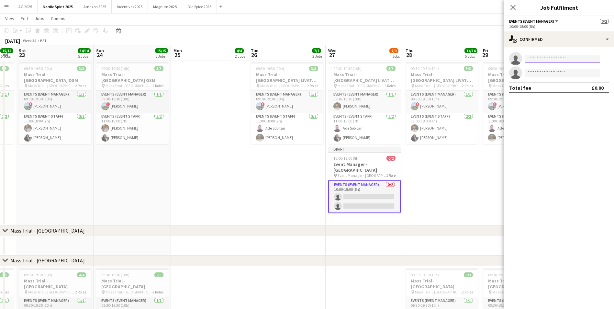
click at [550, 61] on input at bounding box center [562, 59] width 75 height 8
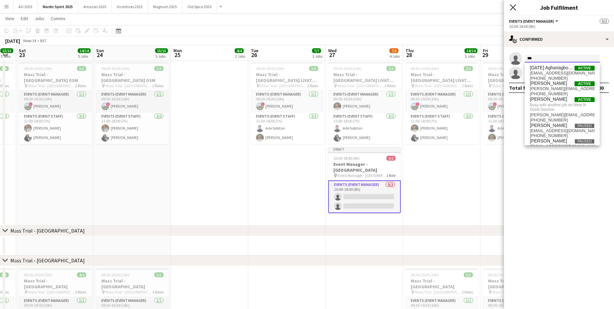
type input "***"
click at [511, 6] on icon at bounding box center [513, 7] width 6 height 6
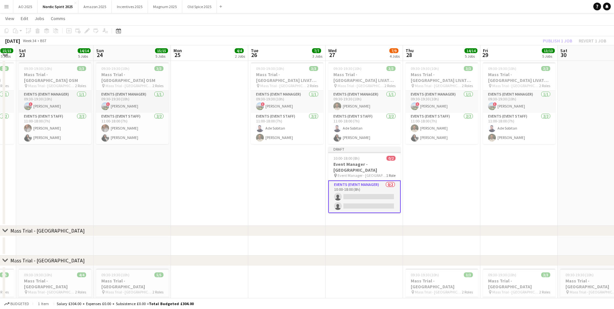
click at [7, 11] on button "Menu" at bounding box center [6, 6] width 13 height 13
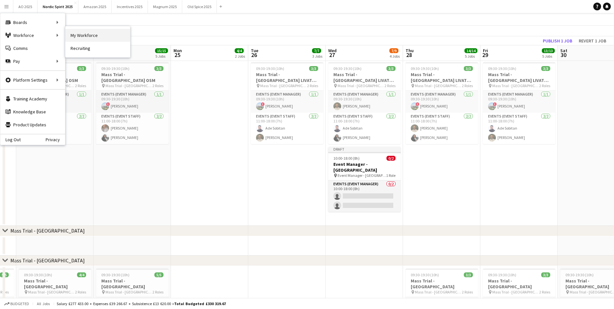
click at [82, 35] on link "My Workforce" at bounding box center [97, 35] width 65 height 13
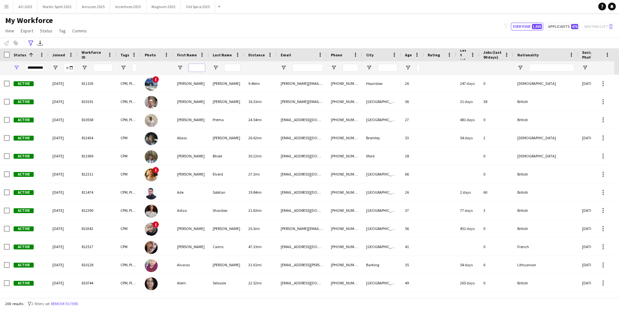
click at [191, 68] on input "First Name Filter Input" at bounding box center [197, 68] width 16 height 8
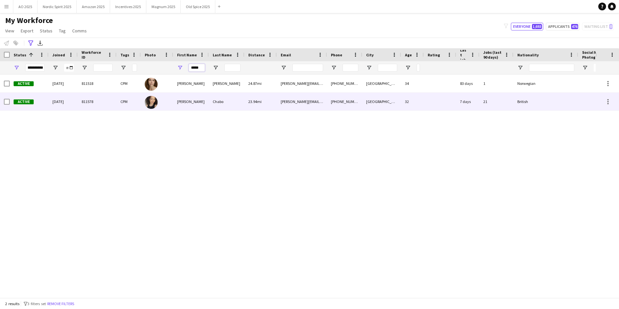
type input "*****"
click at [186, 94] on div "[PERSON_NAME]" at bounding box center [191, 102] width 36 height 18
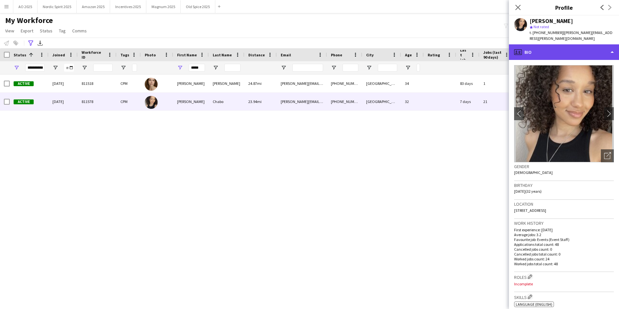
click at [534, 46] on div "profile Bio" at bounding box center [564, 52] width 110 height 16
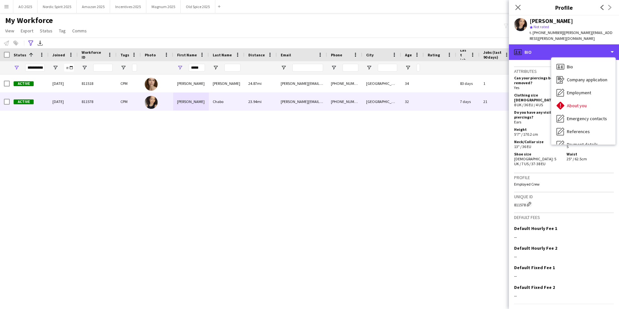
scroll to position [278, 0]
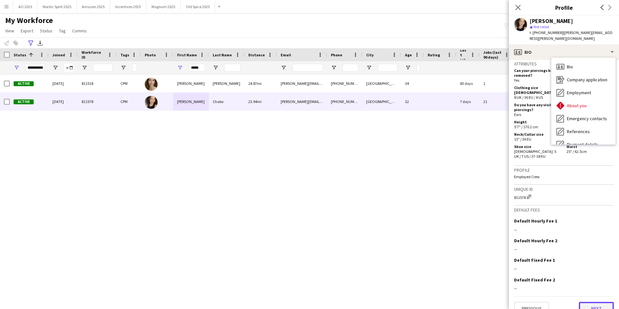
click at [601, 302] on button "Next" at bounding box center [596, 308] width 35 height 13
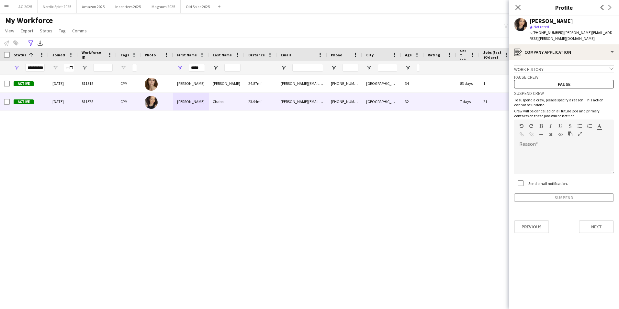
click at [598, 231] on app-crew-profile-application "Work history chevron-down Incomplete Pause crew Pause Suspend crew To suspend a…" at bounding box center [564, 184] width 110 height 249
click at [597, 225] on button "Next" at bounding box center [596, 226] width 35 height 13
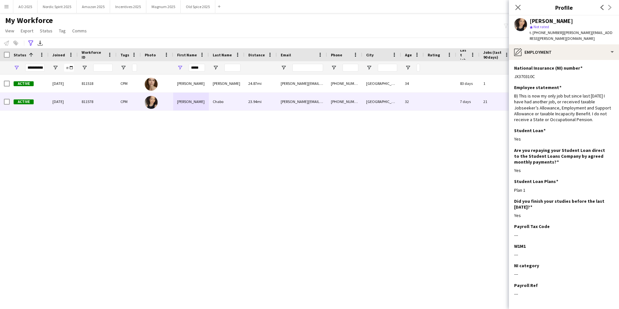
scroll to position [23, 0]
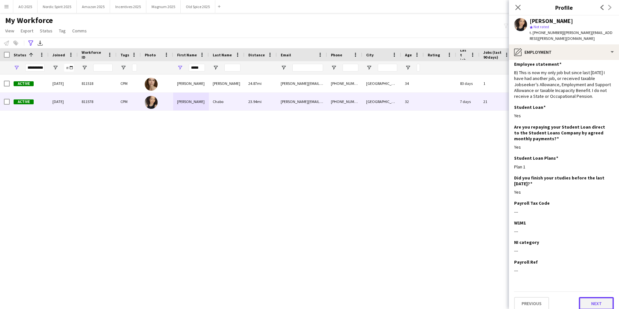
click at [594, 299] on button "Next" at bounding box center [596, 303] width 35 height 13
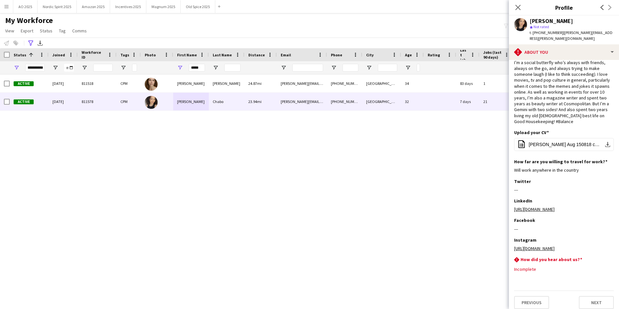
scroll to position [37, 0]
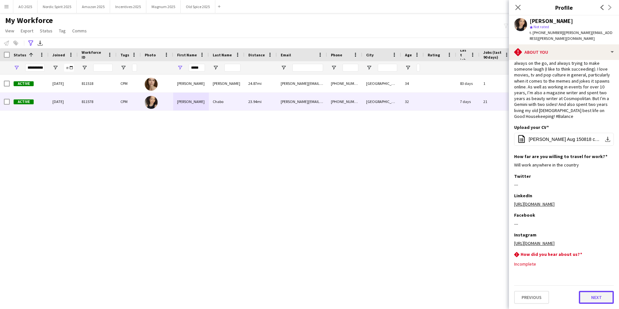
click at [597, 295] on button "Next" at bounding box center [596, 297] width 35 height 13
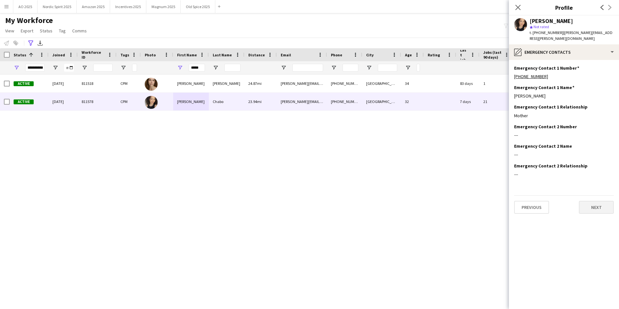
scroll to position [0, 0]
click at [594, 205] on button "Next" at bounding box center [596, 207] width 35 height 13
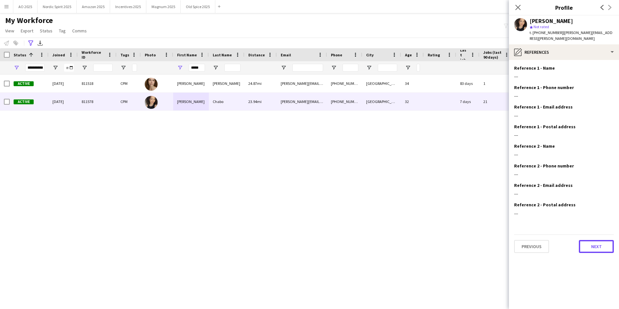
click at [596, 240] on button "Next" at bounding box center [596, 246] width 35 height 13
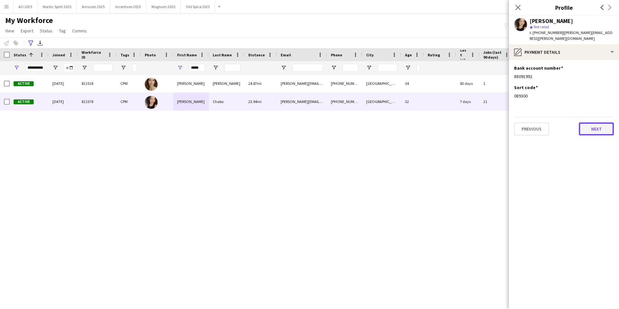
click at [595, 126] on button "Next" at bounding box center [596, 128] width 35 height 13
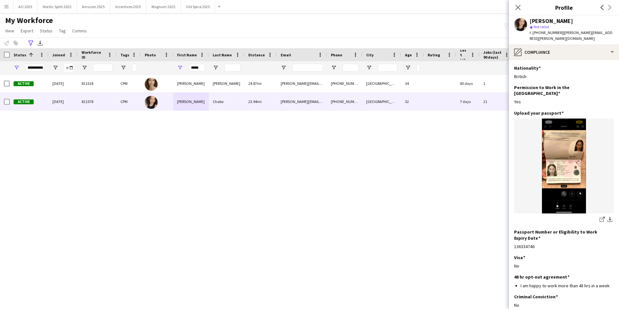
click at [4, 10] on button "Menu" at bounding box center [6, 6] width 13 height 13
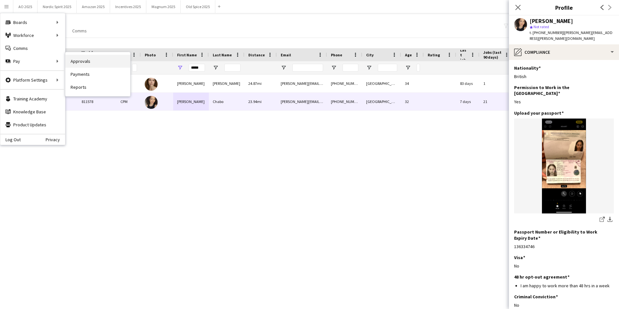
click at [82, 64] on link "Approvals" at bounding box center [97, 61] width 65 height 13
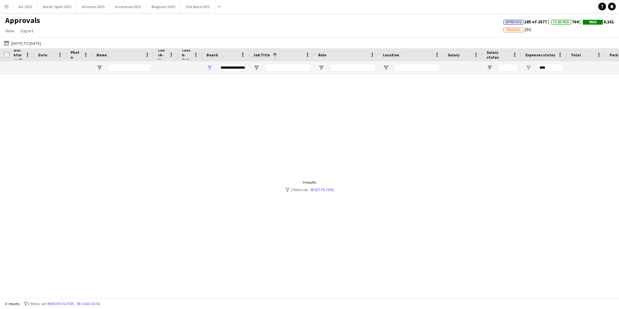
type input "***"
click at [132, 71] on input "Name Filter Input" at bounding box center [129, 68] width 42 height 8
click at [317, 191] on link "Reset filters" at bounding box center [321, 189] width 23 height 5
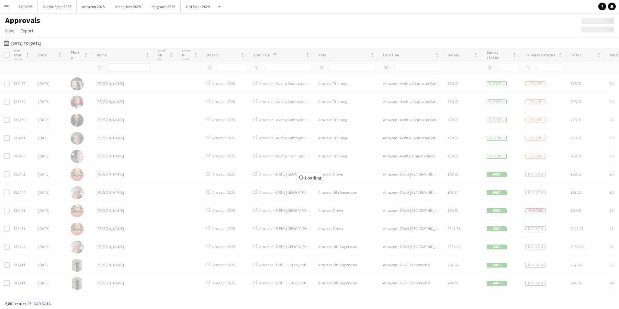
click at [121, 66] on input "Name Filter Input" at bounding box center [129, 68] width 42 height 8
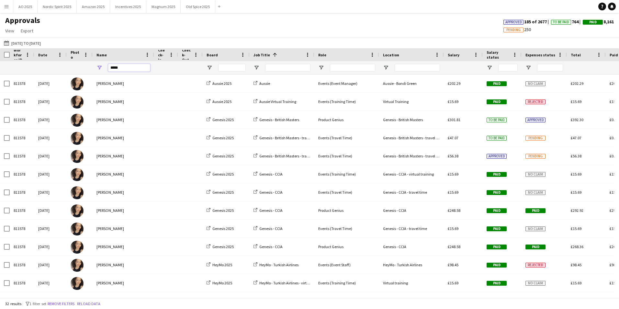
type input "*****"
click at [274, 72] on input "Job Title Filter Input" at bounding box center [287, 68] width 45 height 8
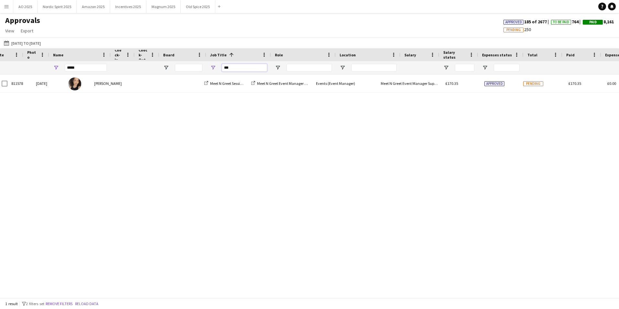
scroll to position [0, 43]
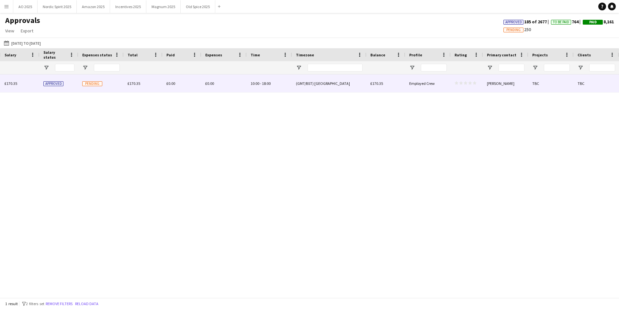
type input "***"
click at [537, 83] on div "TBC" at bounding box center [550, 83] width 45 height 18
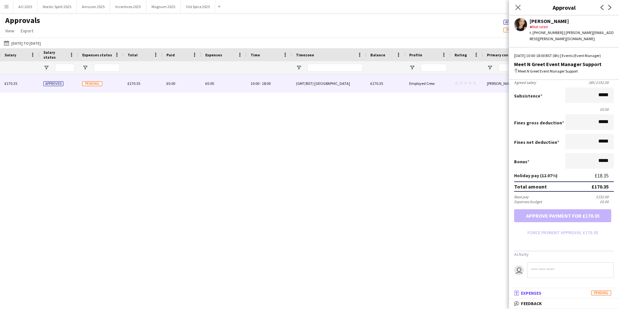
click at [547, 295] on mat-panel-title "receipt Expenses Pending" at bounding box center [562, 293] width 107 height 6
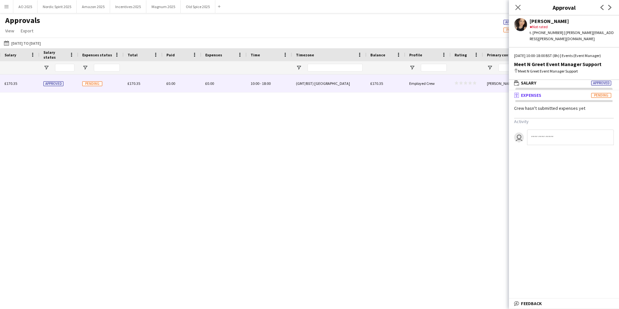
drag, startPoint x: 518, startPoint y: 9, endPoint x: 316, endPoint y: 74, distance: 212.0
click at [517, 9] on icon "Close pop-in" at bounding box center [517, 7] width 5 height 5
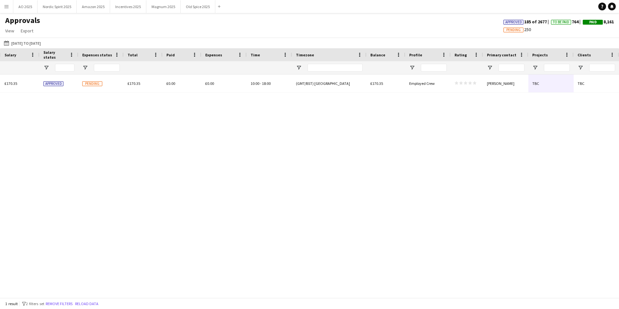
click at [3, 4] on button "Menu" at bounding box center [6, 6] width 13 height 13
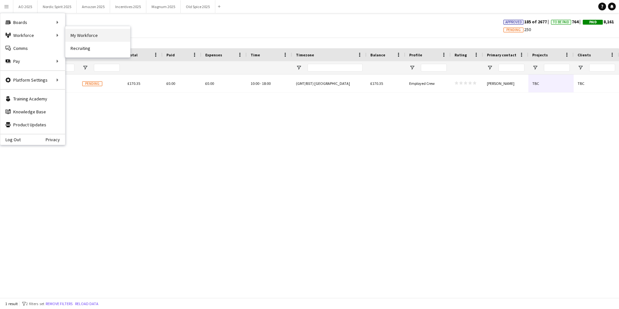
click at [94, 35] on link "My Workforce" at bounding box center [97, 35] width 65 height 13
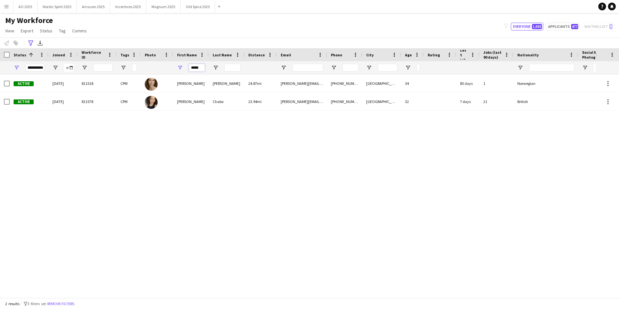
drag, startPoint x: 203, startPoint y: 68, endPoint x: 174, endPoint y: 76, distance: 29.7
click at [175, 76] on div "Workforce Details Profile Data Photo" at bounding box center [309, 172] width 619 height 249
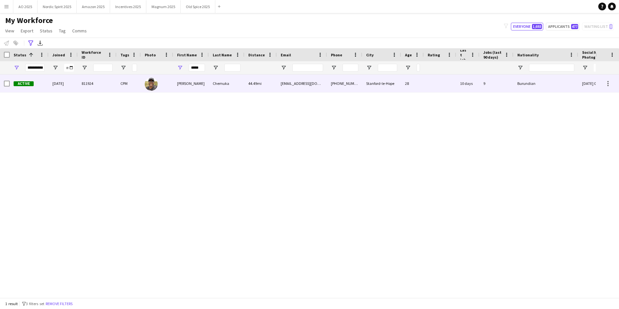
click at [178, 80] on div "[PERSON_NAME]" at bounding box center [191, 83] width 36 height 18
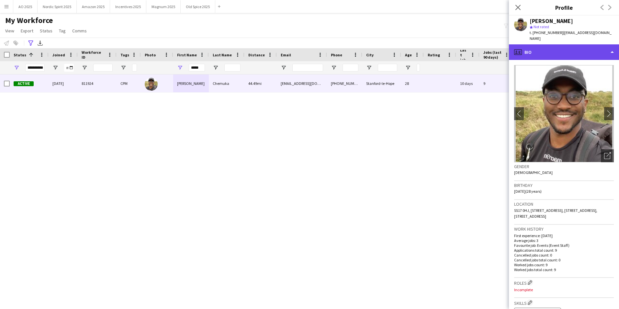
click at [559, 50] on div "profile Bio" at bounding box center [564, 52] width 110 height 16
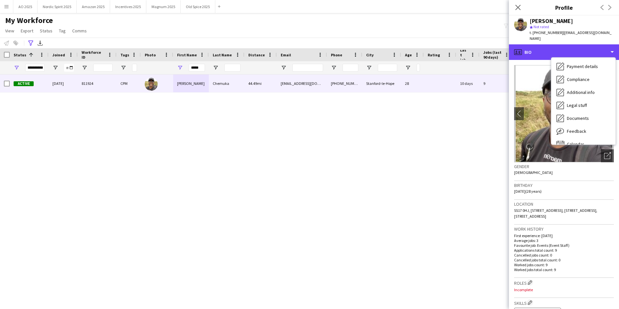
scroll to position [87, 0]
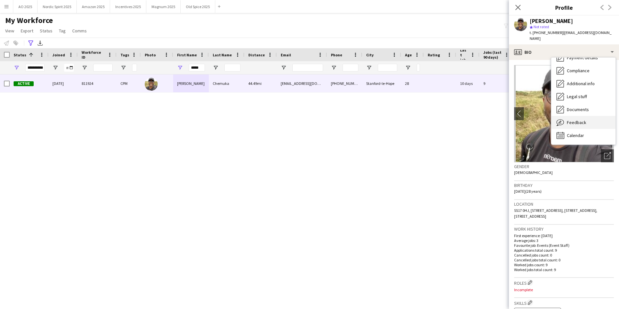
click at [580, 119] on span "Feedback" at bounding box center [576, 122] width 19 height 6
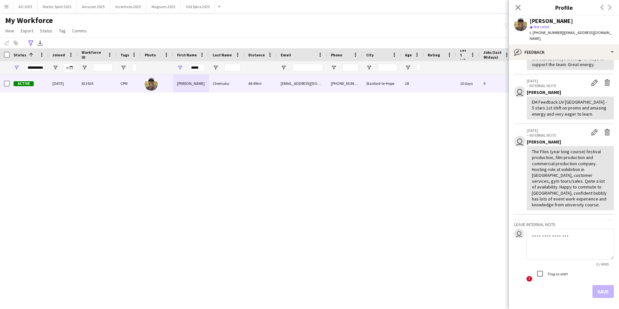
scroll to position [219, 0]
click at [519, 9] on icon "Close pop-in" at bounding box center [518, 7] width 6 height 6
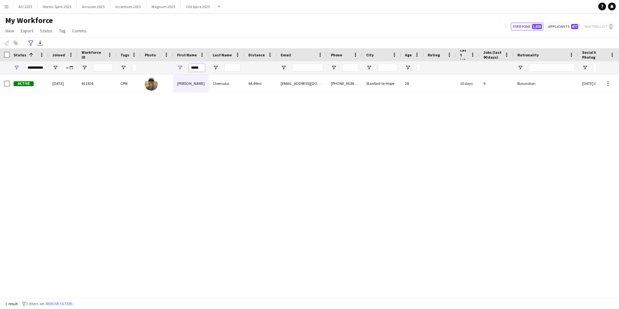
drag, startPoint x: 201, startPoint y: 69, endPoint x: 174, endPoint y: 68, distance: 27.5
click at [174, 68] on div "*****" at bounding box center [191, 67] width 36 height 13
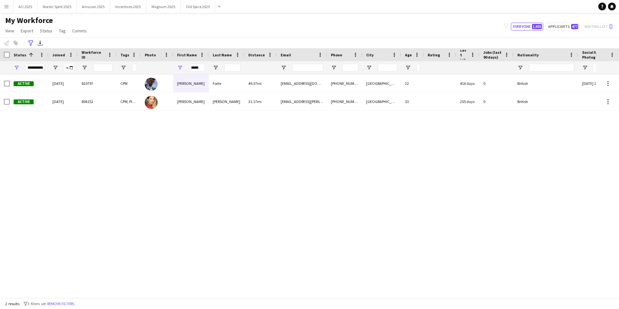
click at [183, 143] on div "Active [DATE] 810797 CPM [PERSON_NAME] 49.37mi [EMAIL_ADDRESS][DOMAIN_NAME] [PH…" at bounding box center [298, 183] width 596 height 218
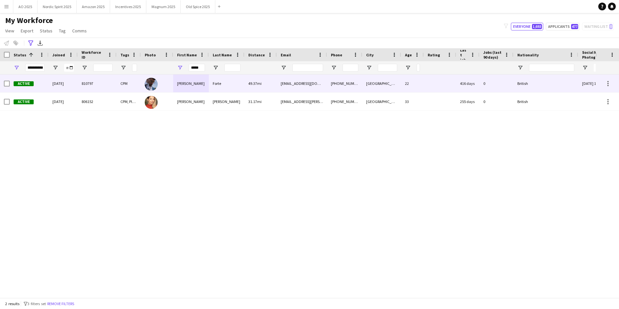
click at [190, 84] on div "[PERSON_NAME]" at bounding box center [191, 83] width 36 height 18
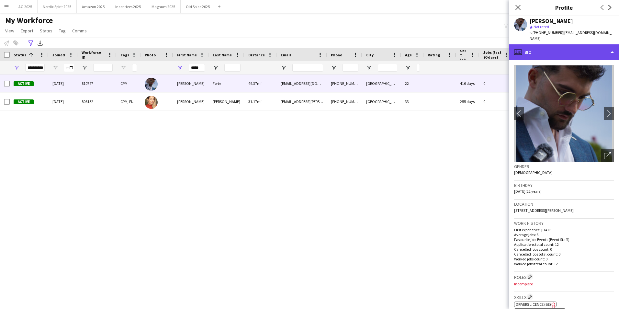
click at [547, 44] on div "profile Bio" at bounding box center [564, 52] width 110 height 16
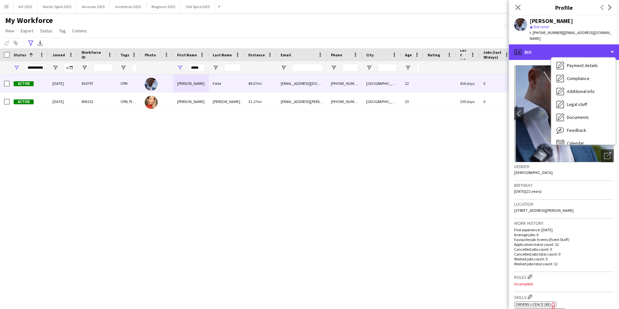
scroll to position [87, 0]
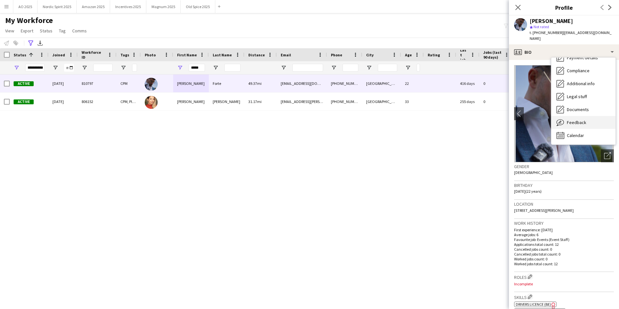
click at [581, 119] on span "Feedback" at bounding box center [576, 122] width 19 height 6
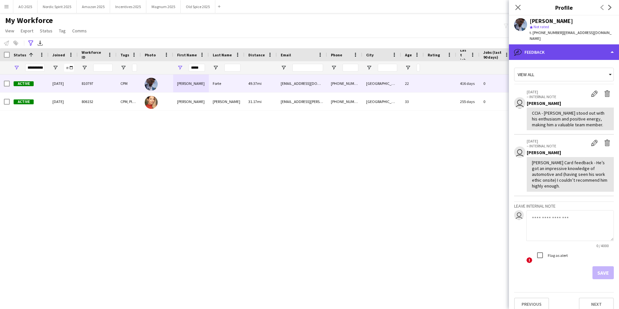
click at [540, 50] on div "bubble-pencil Feedback" at bounding box center [564, 52] width 110 height 16
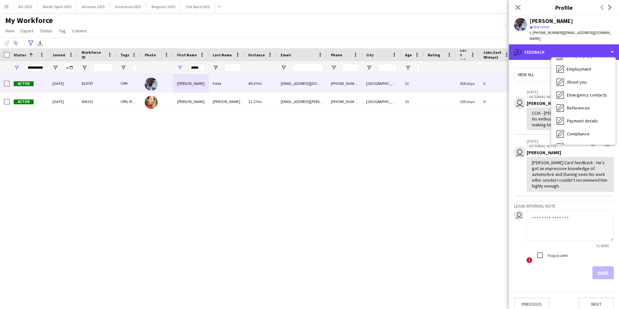
scroll to position [11, 0]
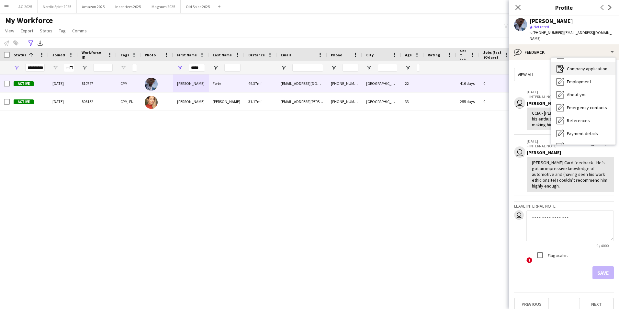
click at [583, 67] on div "Company application Company application" at bounding box center [583, 68] width 64 height 13
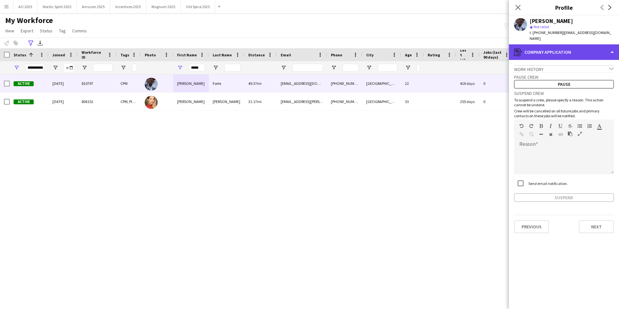
click at [568, 50] on div "register Company application" at bounding box center [564, 52] width 110 height 16
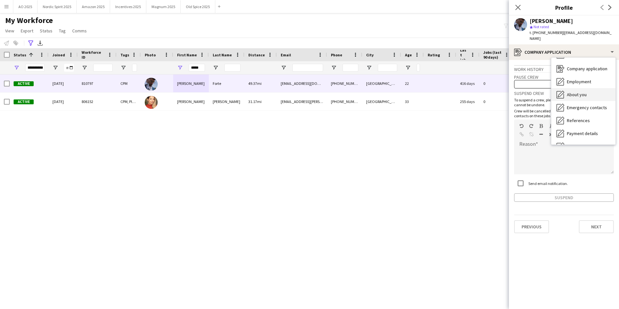
click at [572, 92] on span "About you" at bounding box center [577, 95] width 20 height 6
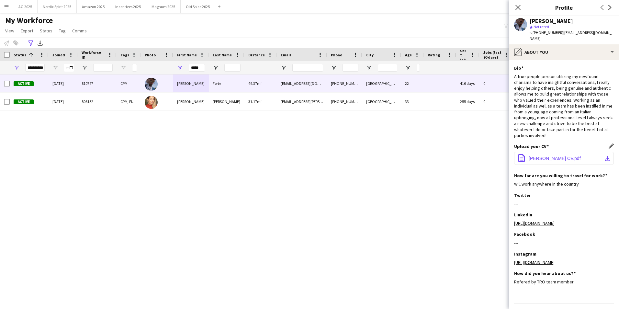
click at [568, 156] on span "[PERSON_NAME] CV.pdf" at bounding box center [555, 158] width 52 height 5
click at [521, 10] on app-icon "Close pop-in" at bounding box center [517, 7] width 9 height 9
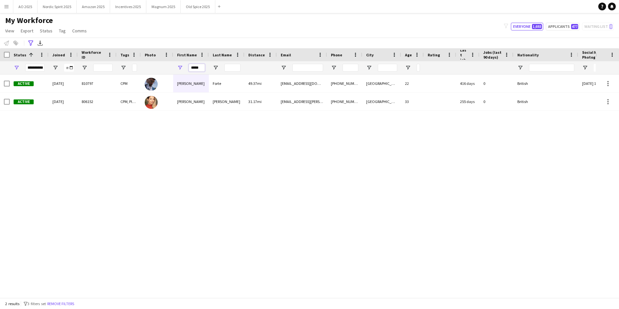
click at [201, 71] on input "*****" at bounding box center [197, 68] width 16 height 8
type input "*"
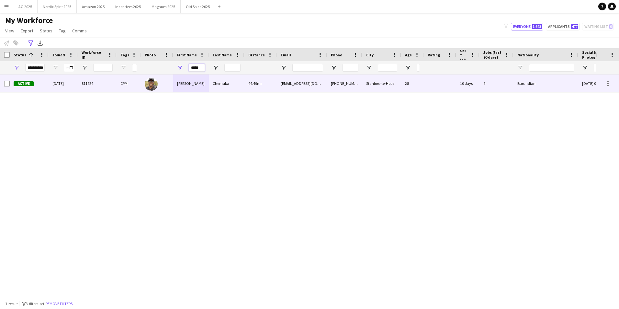
type input "*****"
click at [202, 82] on div "[PERSON_NAME]" at bounding box center [191, 83] width 36 height 18
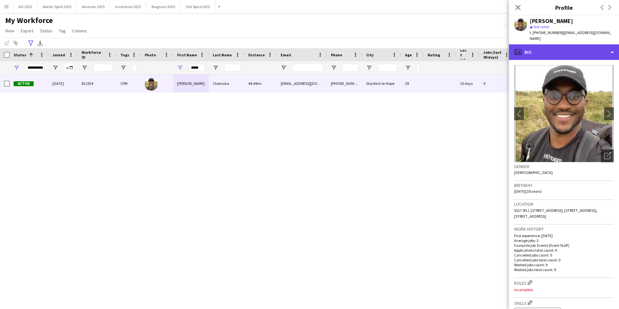
click at [570, 48] on div "profile Bio" at bounding box center [564, 52] width 110 height 16
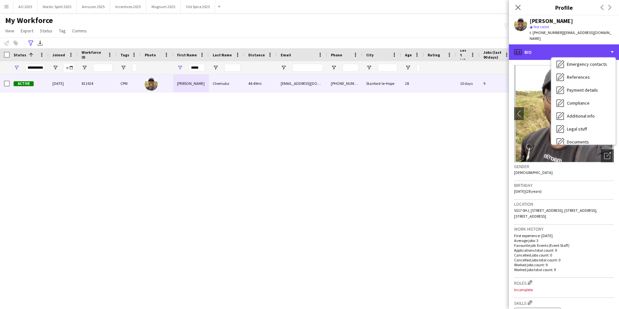
scroll to position [76, 0]
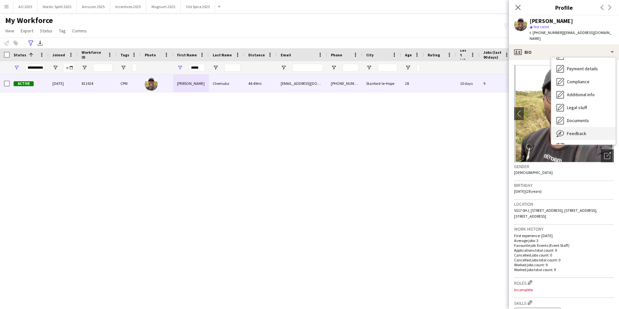
click at [605, 128] on div "Feedback Feedback" at bounding box center [583, 133] width 64 height 13
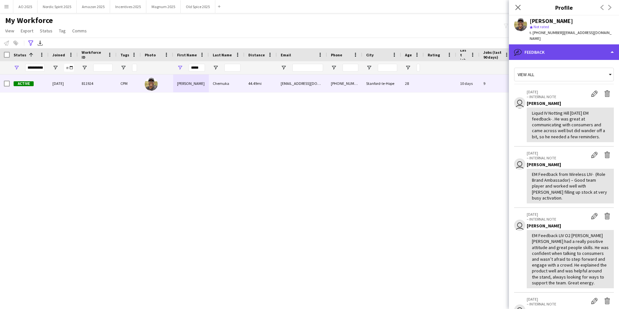
click at [549, 46] on div "bubble-pencil Feedback" at bounding box center [564, 52] width 110 height 16
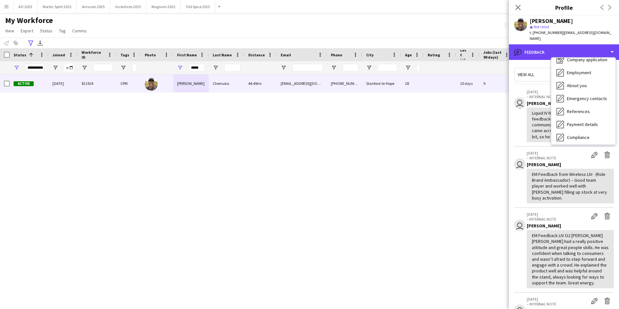
scroll to position [0, 0]
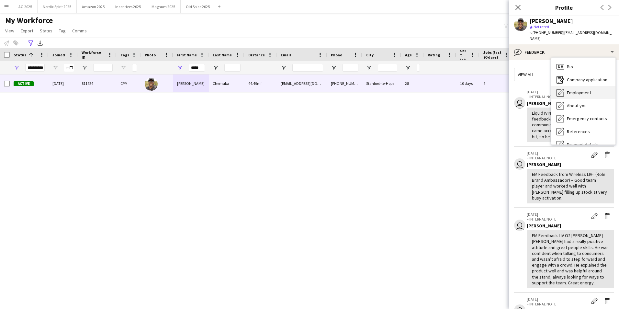
click at [584, 90] on span "Employment" at bounding box center [579, 93] width 24 height 6
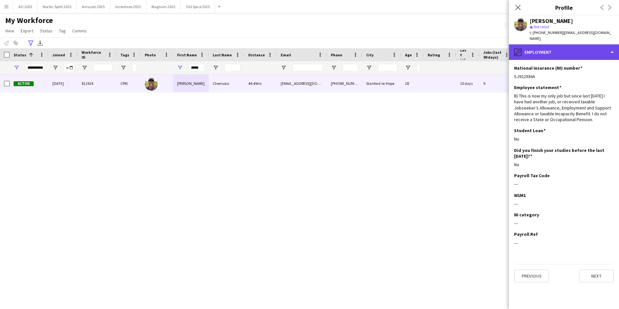
click at [569, 48] on div "pencil4 Employment" at bounding box center [564, 52] width 110 height 16
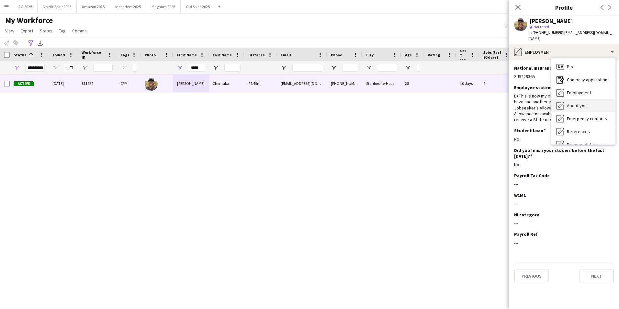
click at [581, 103] on span "About you" at bounding box center [577, 106] width 20 height 6
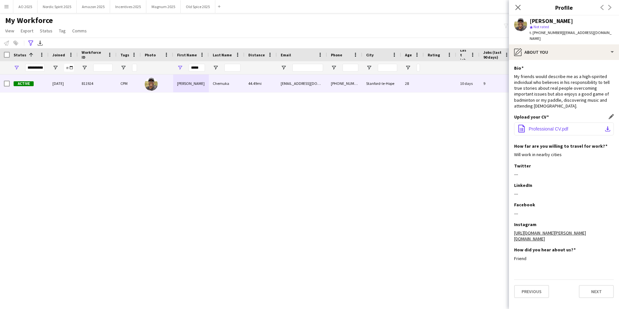
click at [567, 126] on span "Professional CV.pdf" at bounding box center [548, 128] width 39 height 5
click at [517, 10] on icon "Close pop-in" at bounding box center [518, 7] width 6 height 6
